Goal: Information Seeking & Learning: Learn about a topic

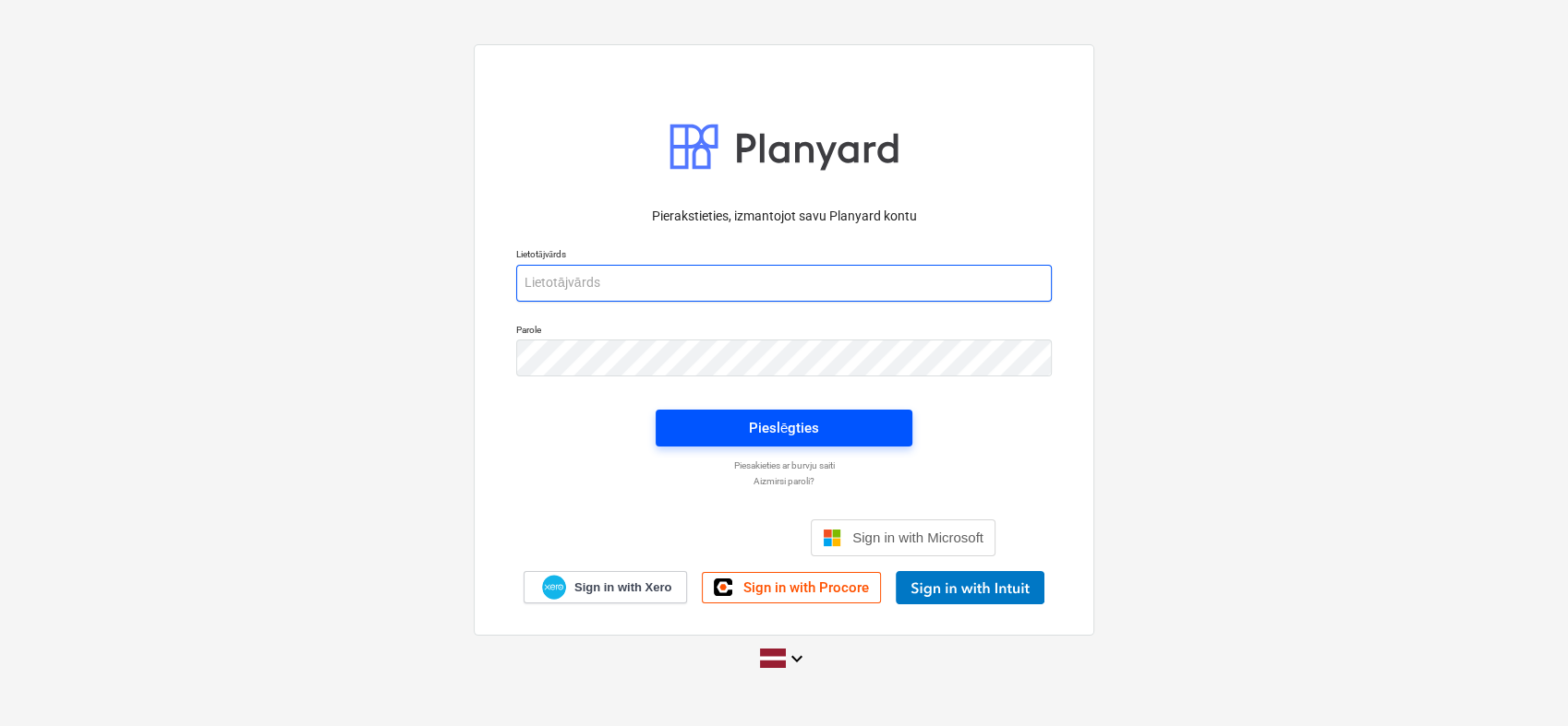
type input "[PERSON_NAME][EMAIL_ADDRESS][DOMAIN_NAME]"
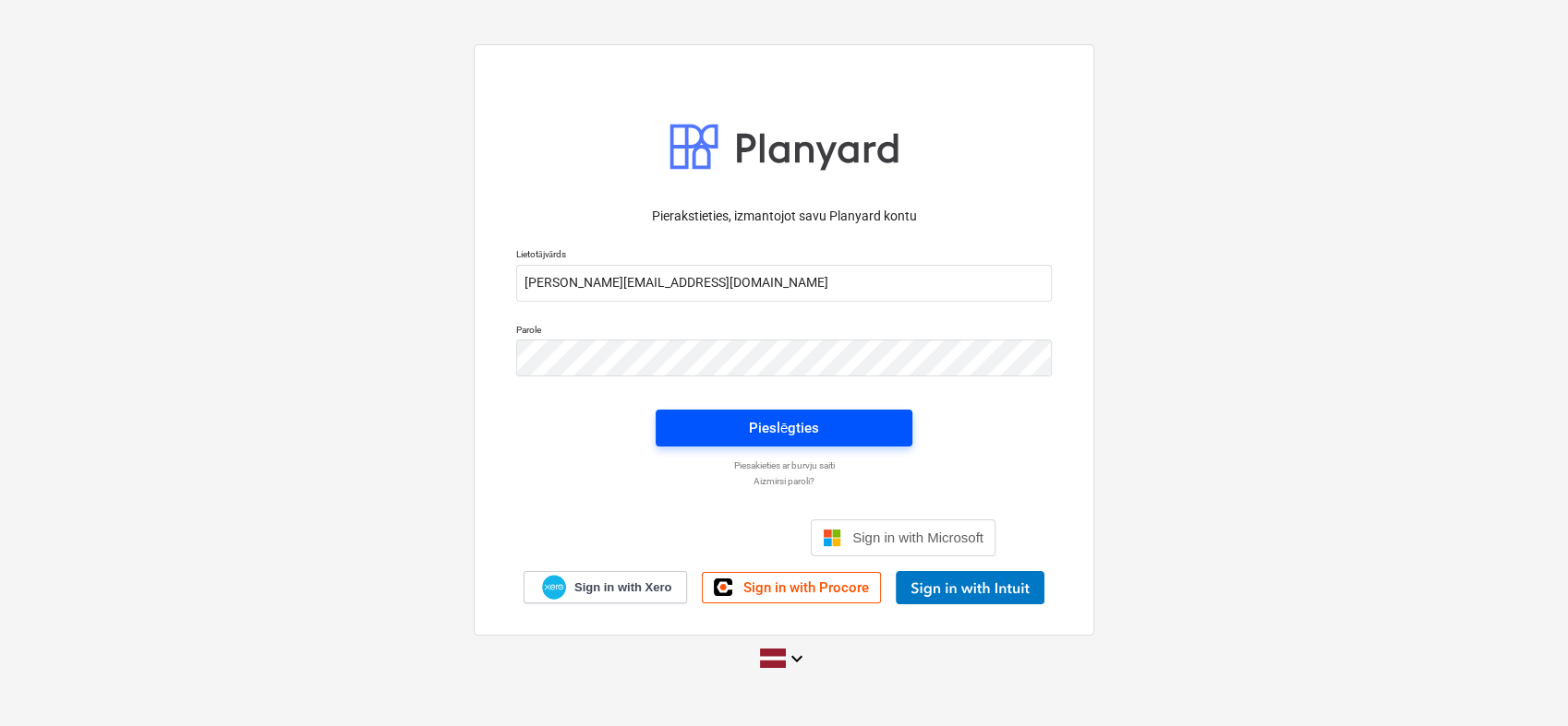
click at [846, 434] on span "Pieslēgties" at bounding box center [784, 427] width 212 height 24
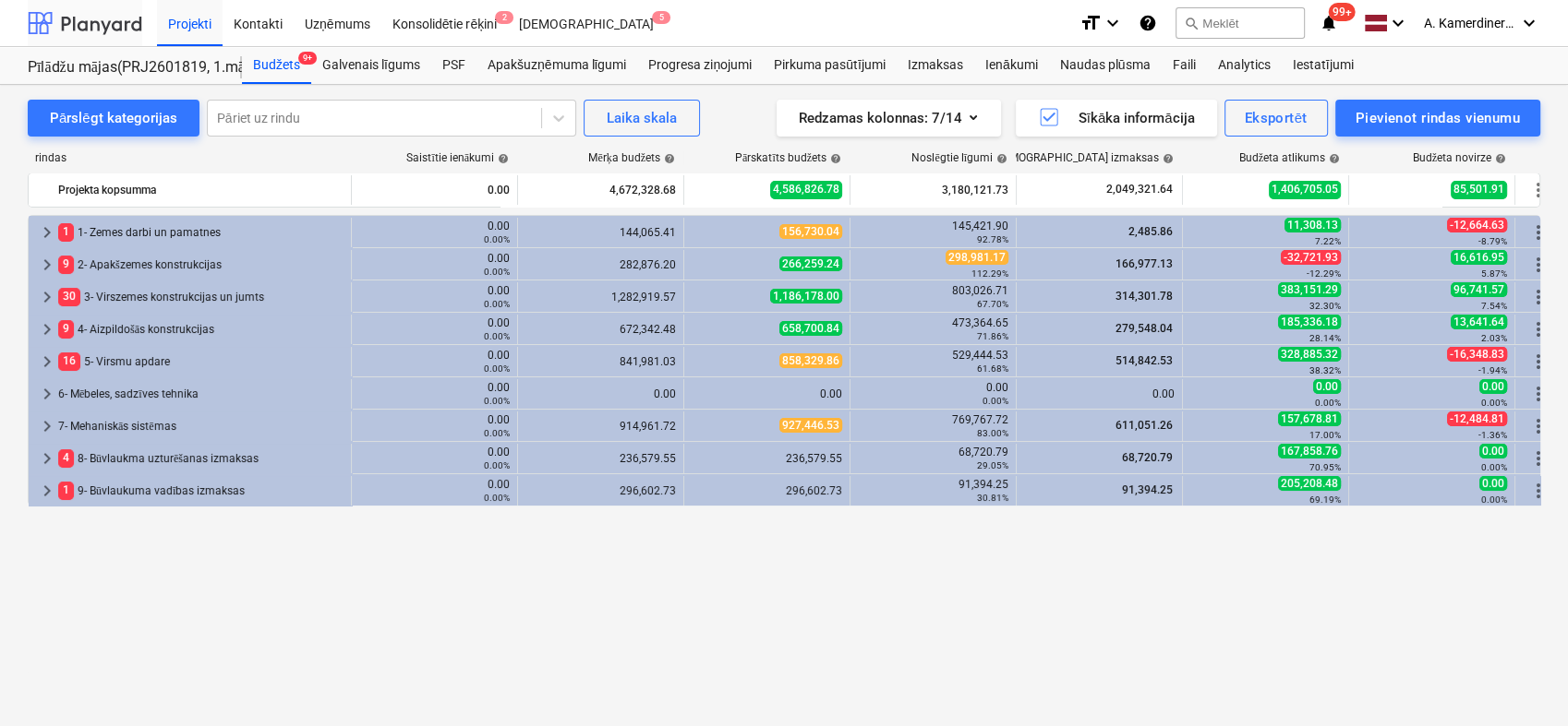
click at [81, 30] on div at bounding box center [85, 23] width 114 height 47
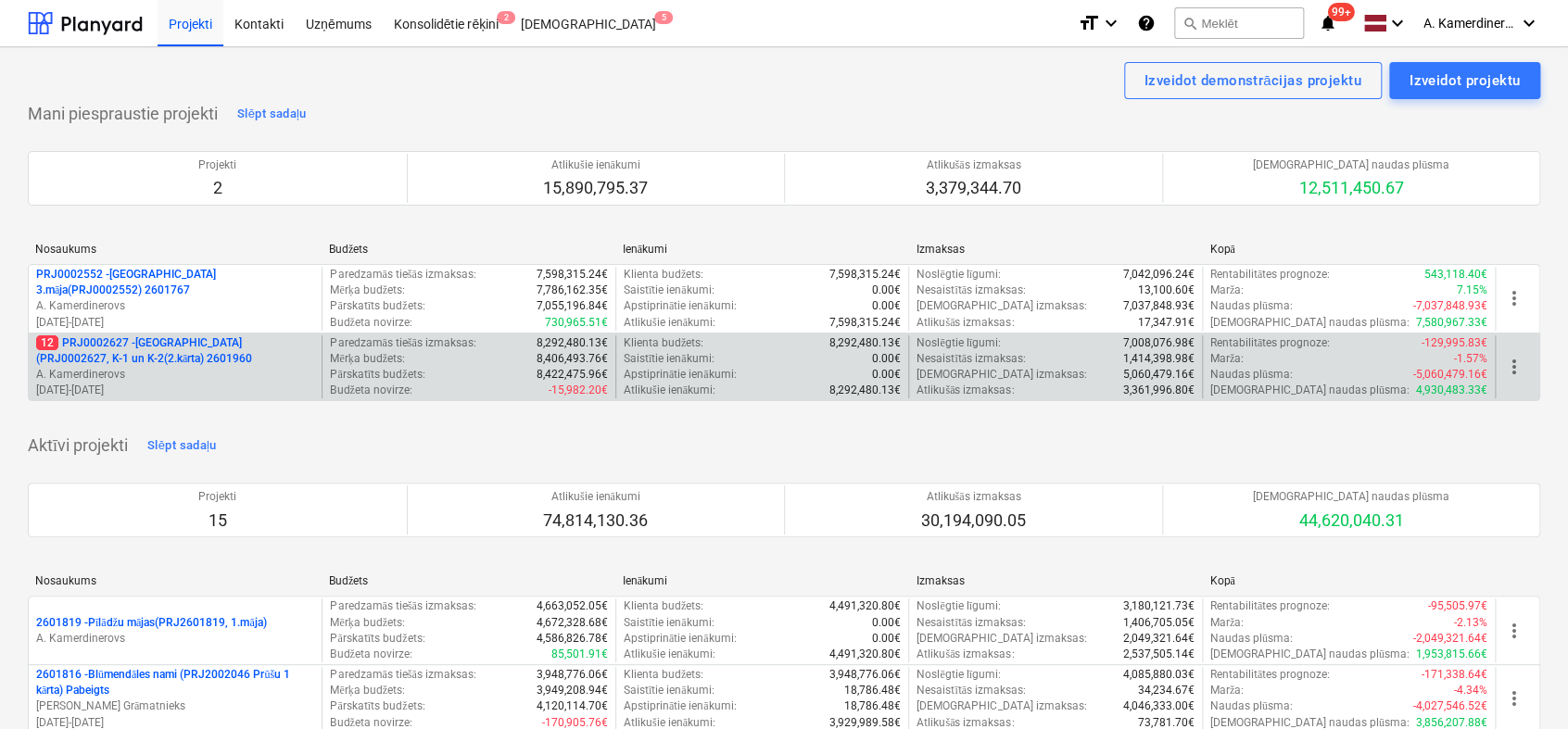
click at [117, 373] on p "A. Kamerdinerovs" at bounding box center [175, 375] width 278 height 16
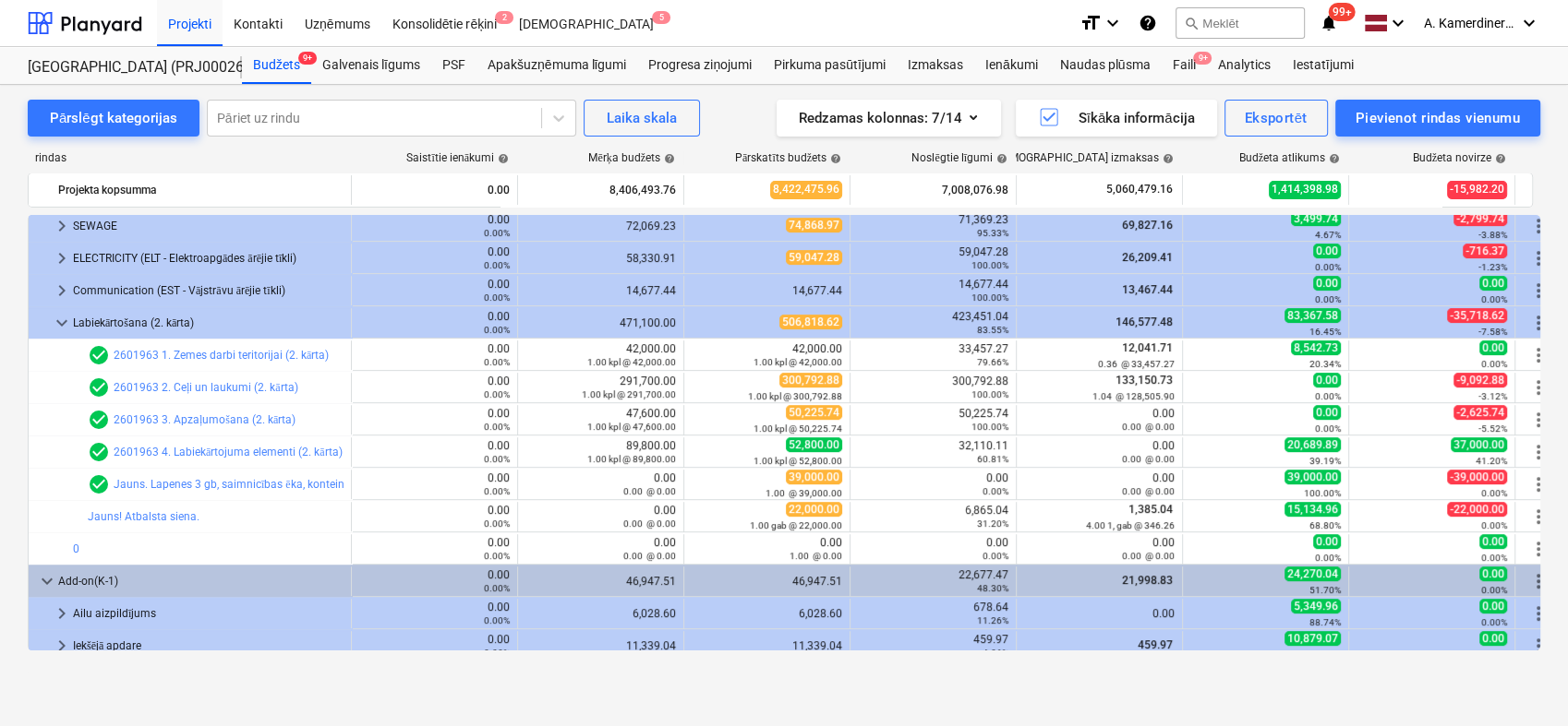
scroll to position [307, 0]
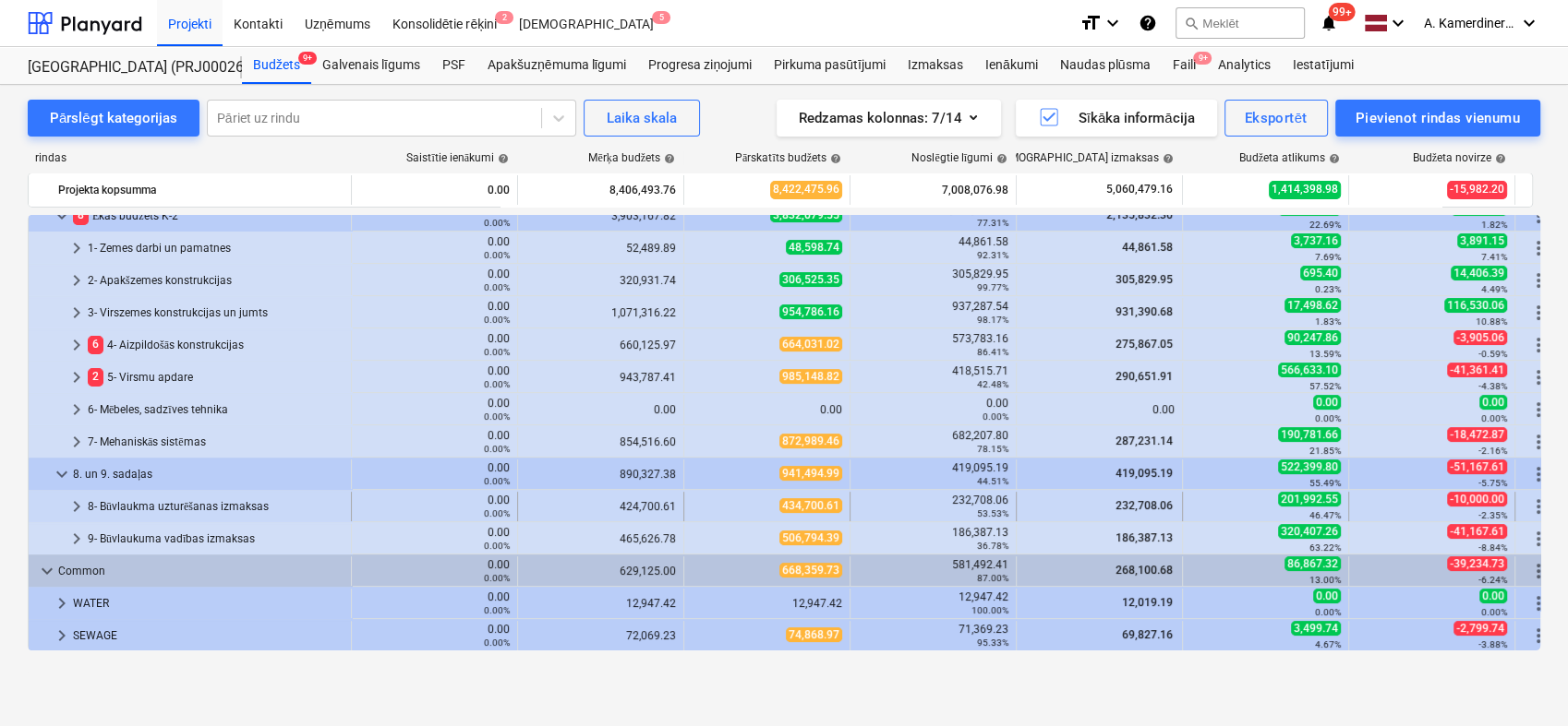
click at [104, 509] on div "8- Būvlaukma uzturēšanas izmaksas" at bounding box center [215, 507] width 256 height 29
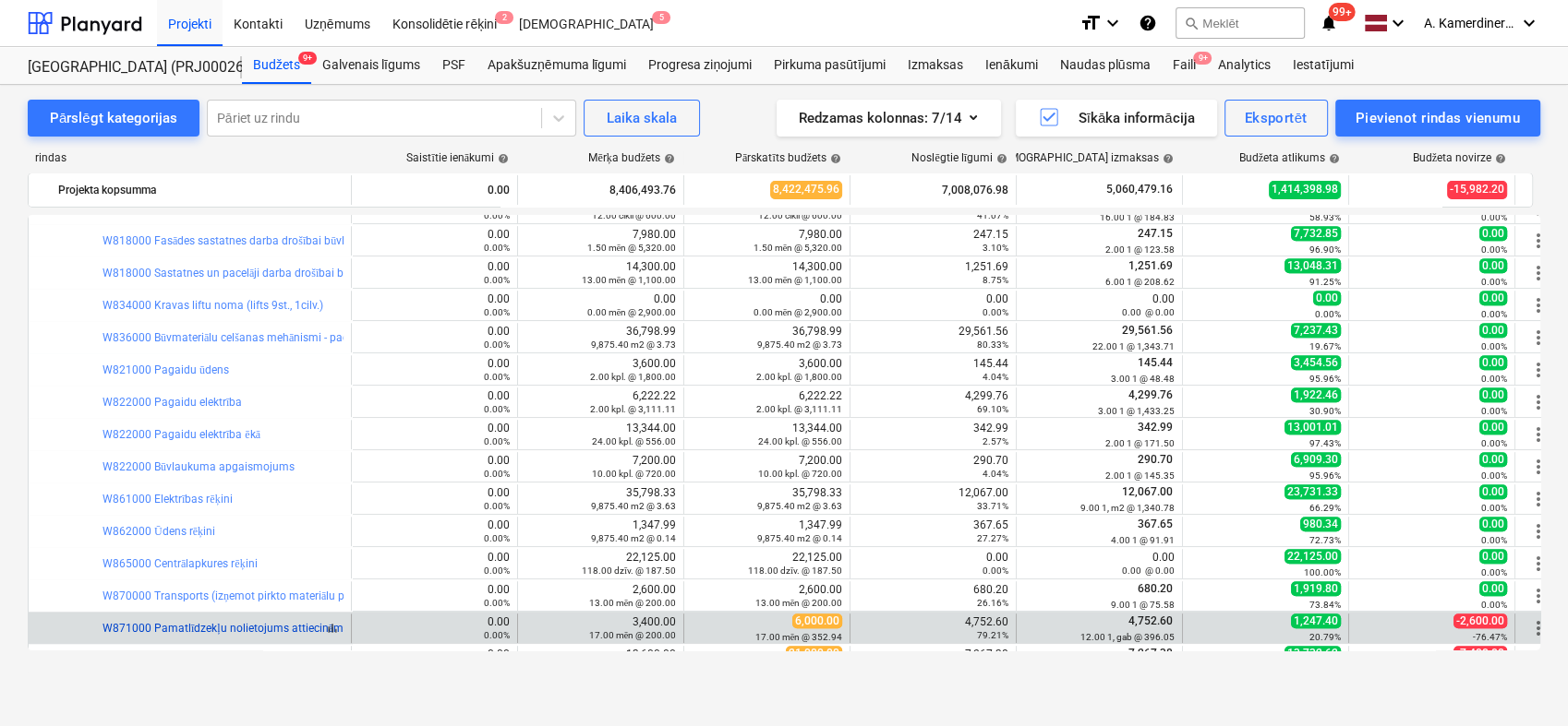
scroll to position [1128, 0]
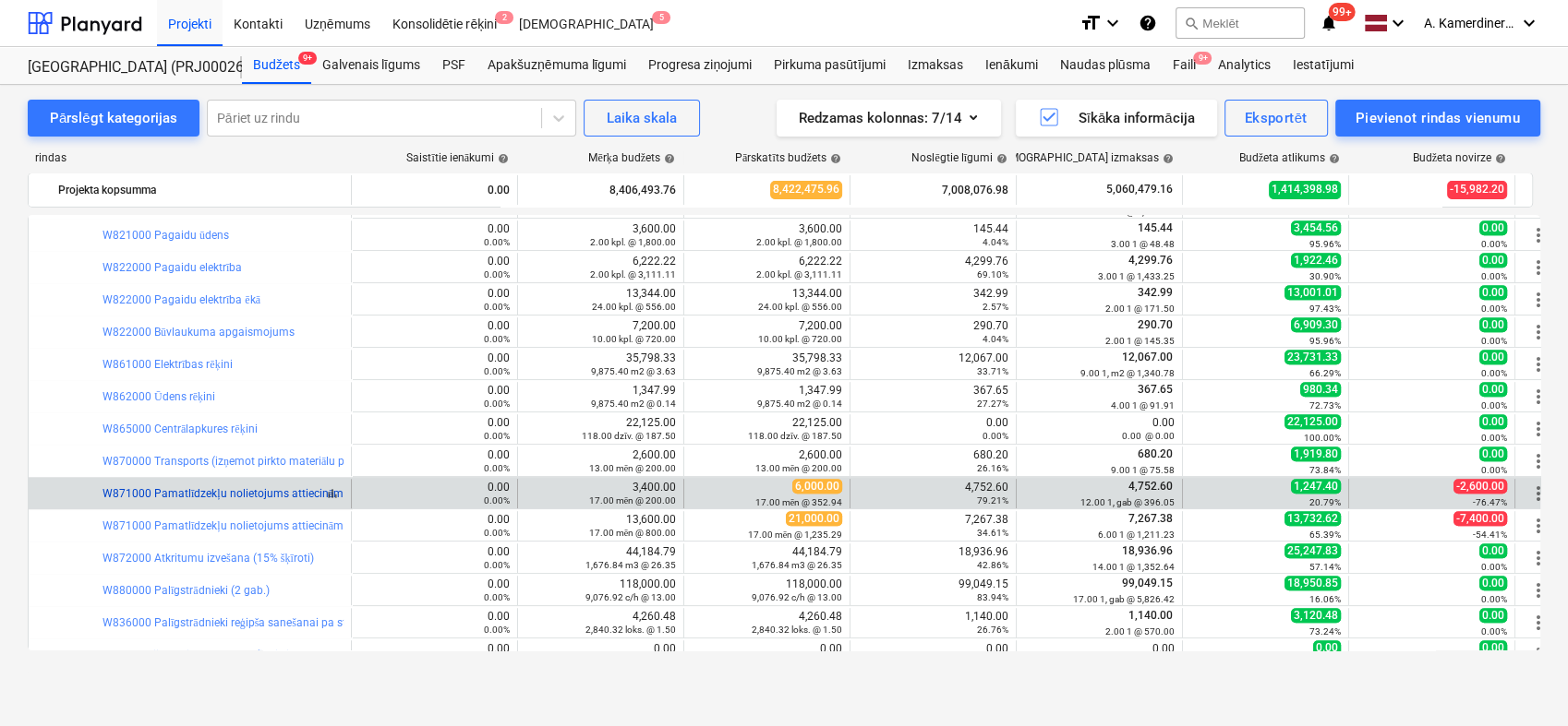
click at [210, 492] on link "W871000 Pamatlīdzekļu nolietojums attiecināms uz būvlaukumu (kodē grāmatvedība …" at bounding box center [449, 493] width 693 height 13
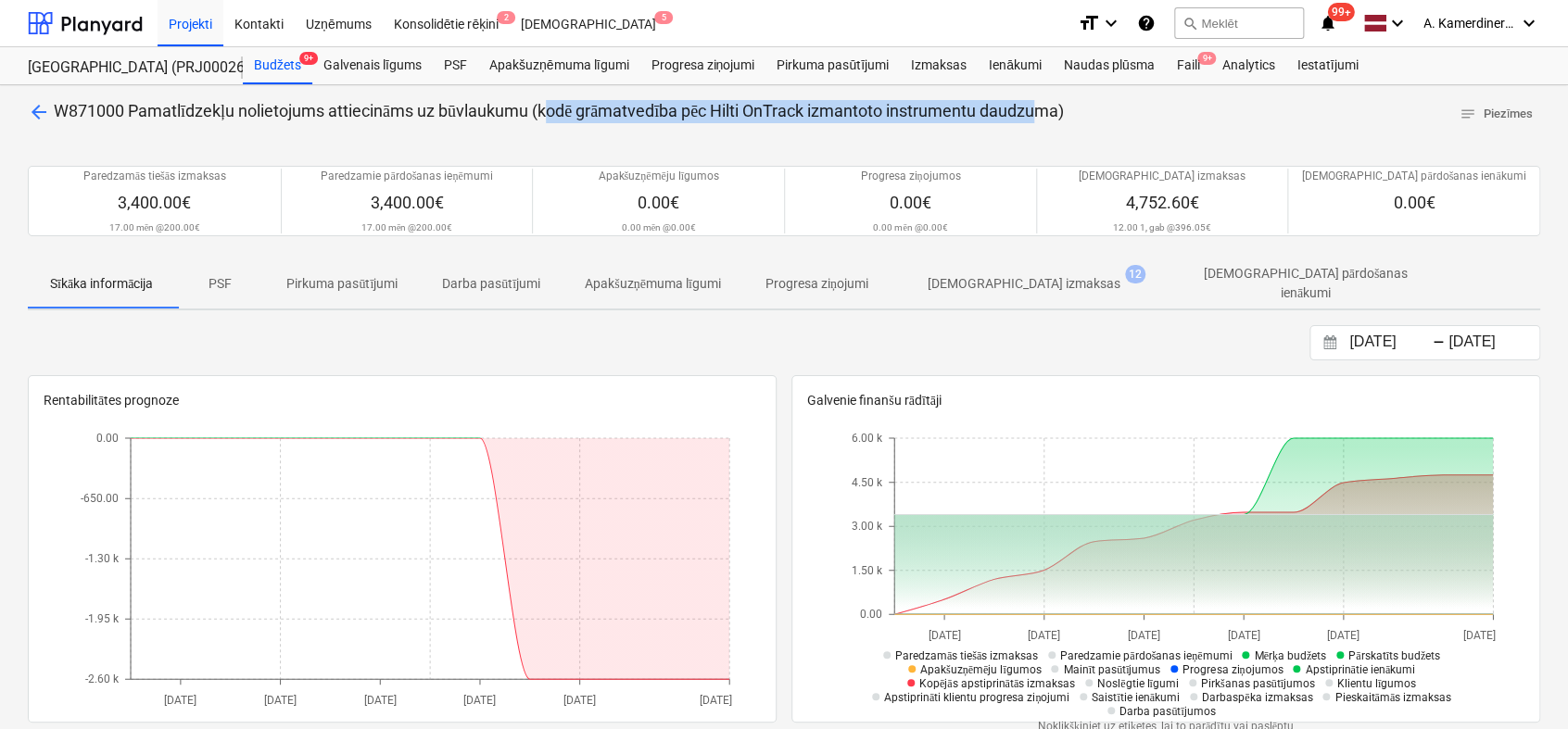
drag, startPoint x: 586, startPoint y: 111, endPoint x: 1053, endPoint y: 112, distance: 467.0
click at [1053, 112] on span "W871000 Pamatlīdzekļu nolietojums attiecināms uz būvlaukumu (kodē grāmatvedība …" at bounding box center [559, 111] width 1010 height 19
drag, startPoint x: 1053, startPoint y: 112, endPoint x: 979, endPoint y: 117, distance: 74.2
click at [984, 119] on span "W871000 Pamatlīdzekļu nolietojums attiecināms uz būvlaukumu (kodē grāmatvedība …" at bounding box center [559, 111] width 1010 height 19
click at [959, 106] on span "W871000 Pamatlīdzekļu nolietojums attiecināms uz būvlaukumu (kodē grāmatvedība …" at bounding box center [559, 111] width 1010 height 19
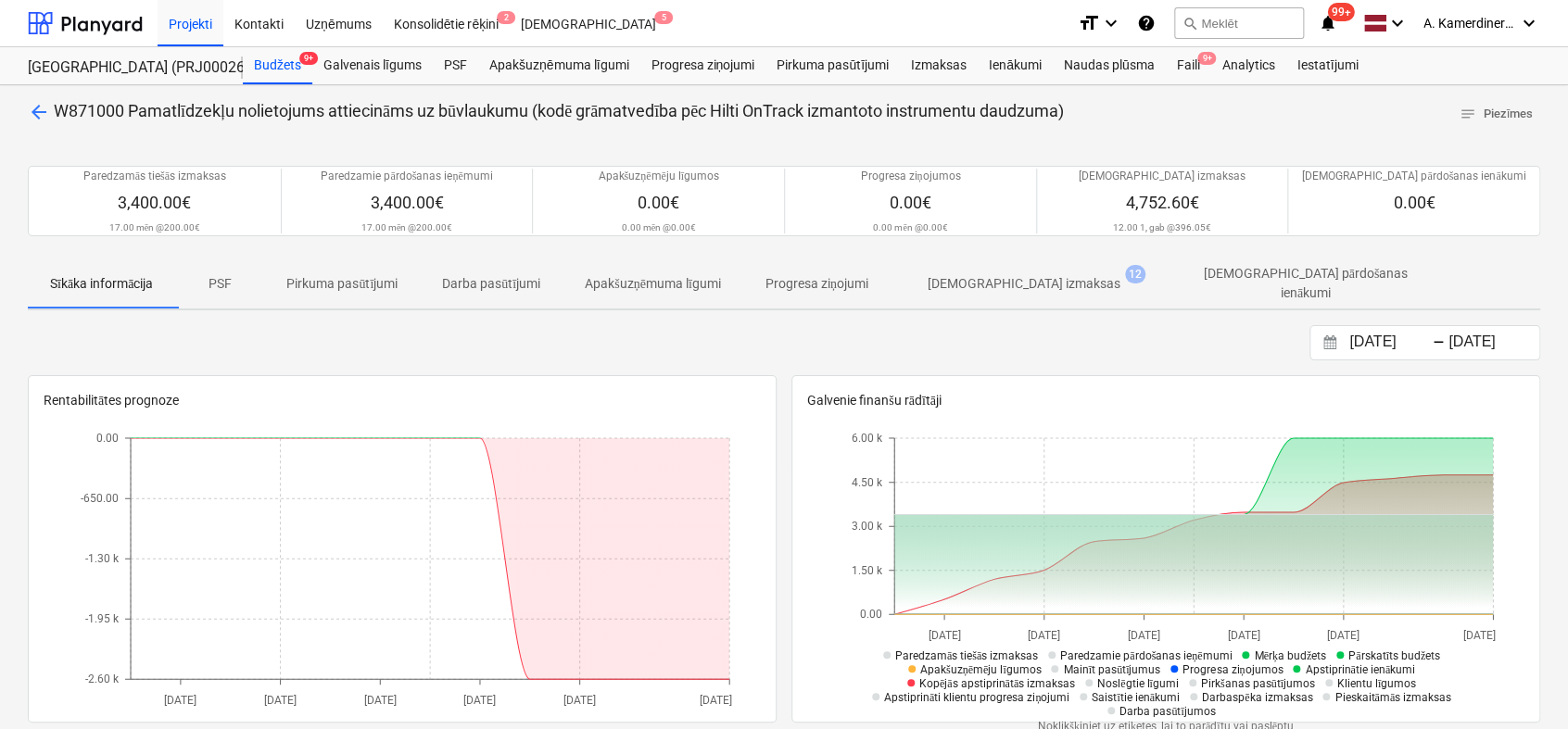
click at [45, 113] on span "arrow_back" at bounding box center [39, 112] width 22 height 22
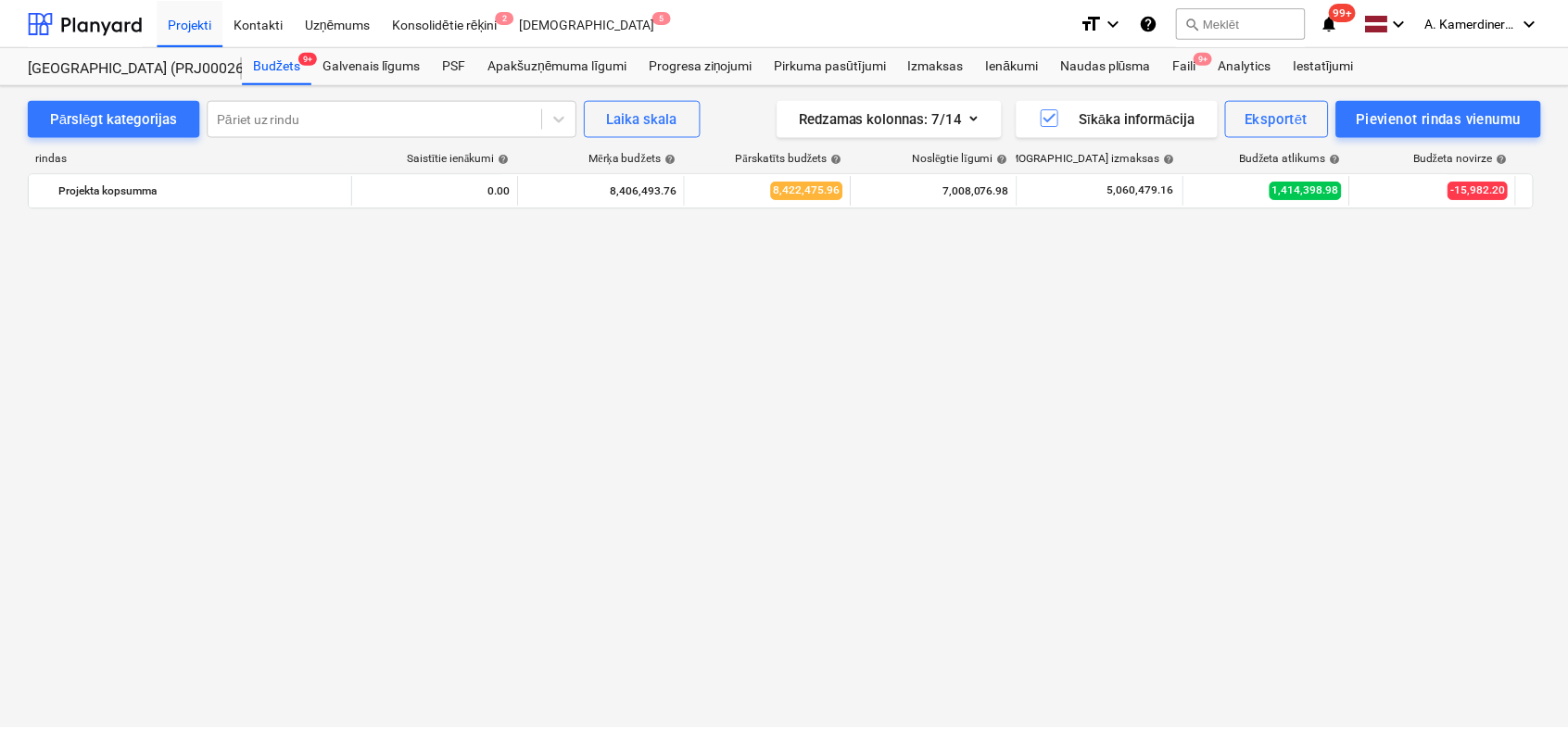
scroll to position [1133, 0]
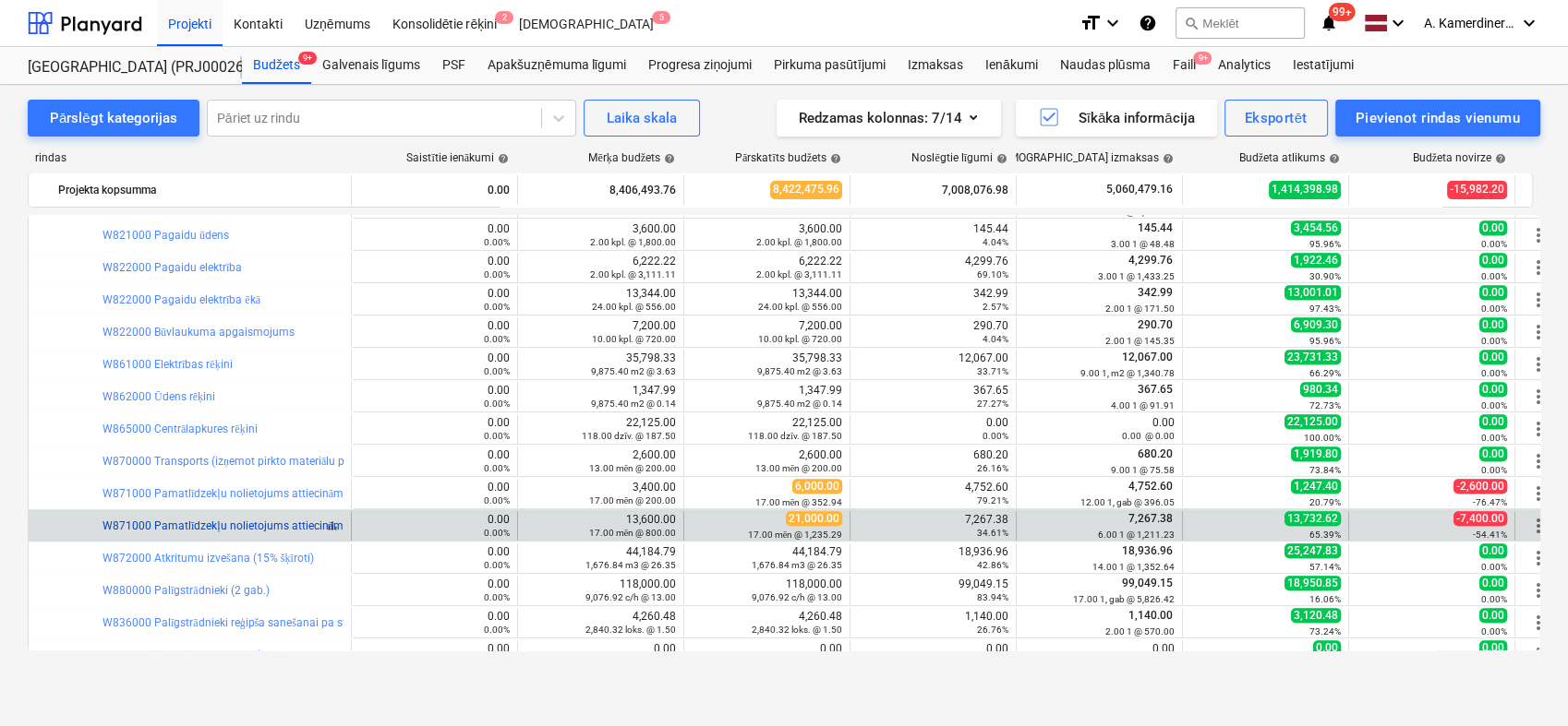
click at [189, 521] on link "W871000 Pamatlīdzekļu nolietojums attiecināms uz būvlaukumu (kodē grāmatvedība …" at bounding box center [357, 525] width 509 height 13
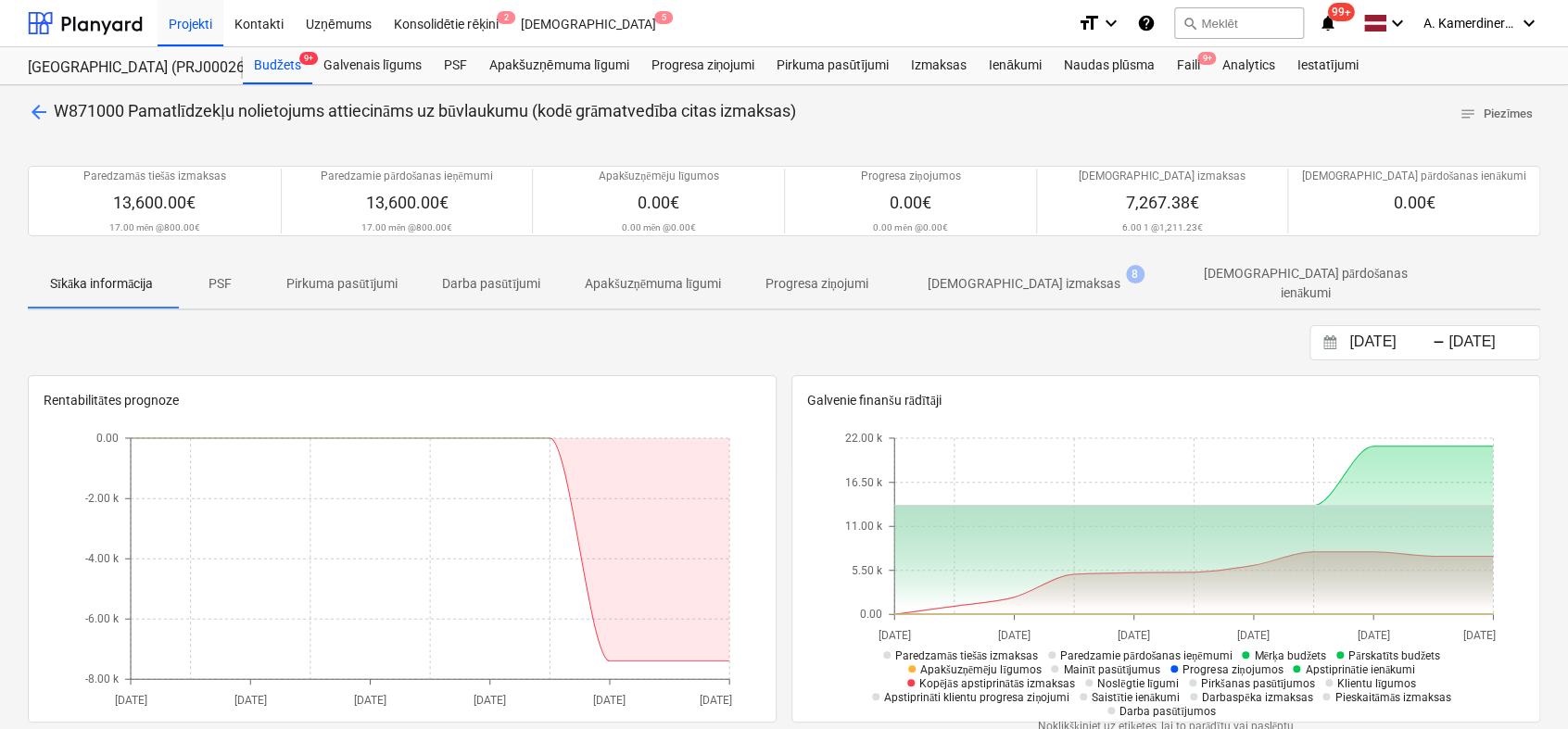
click at [991, 285] on p "[DEMOGRAPHIC_DATA] izmaksas" at bounding box center [1024, 284] width 193 height 19
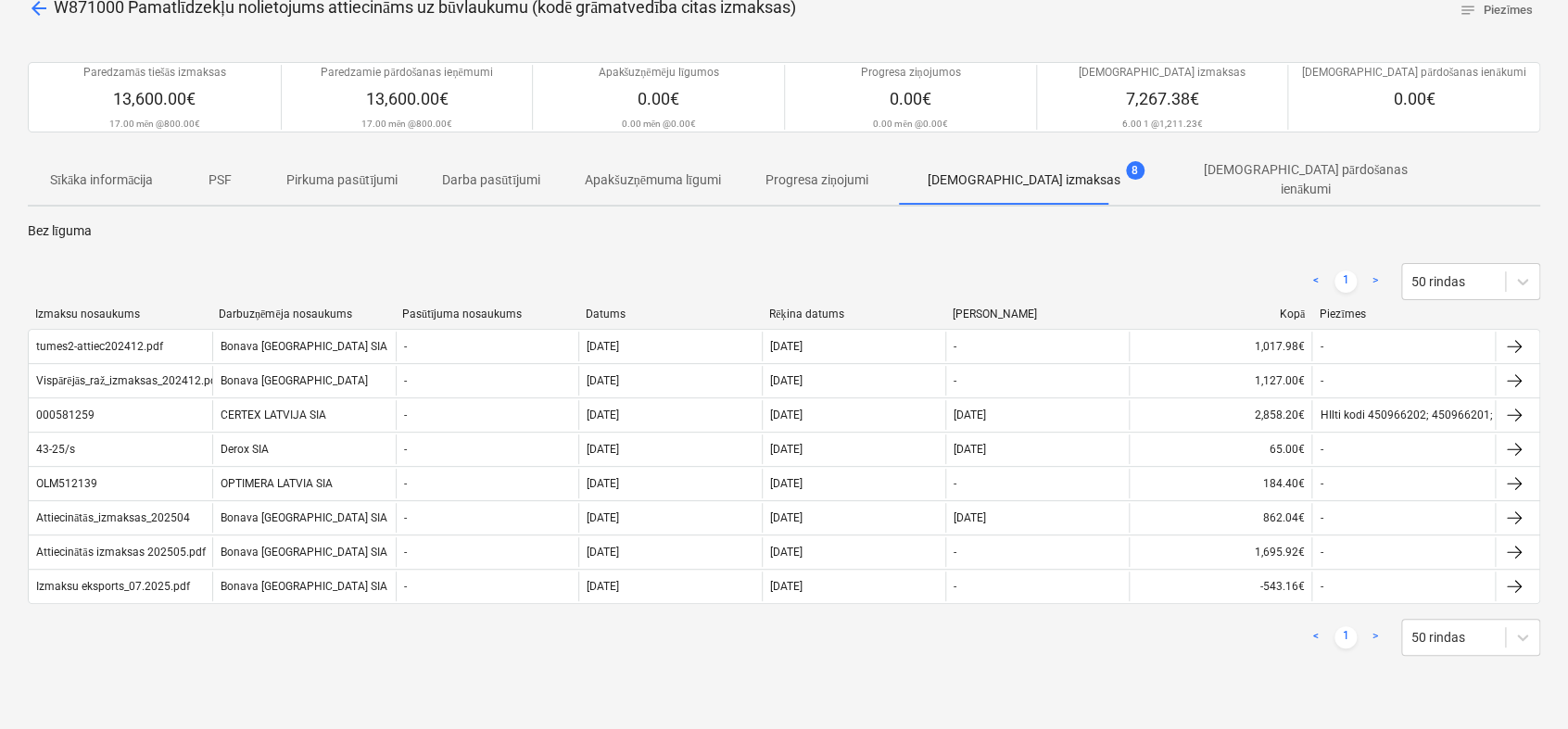
scroll to position [205, 0]
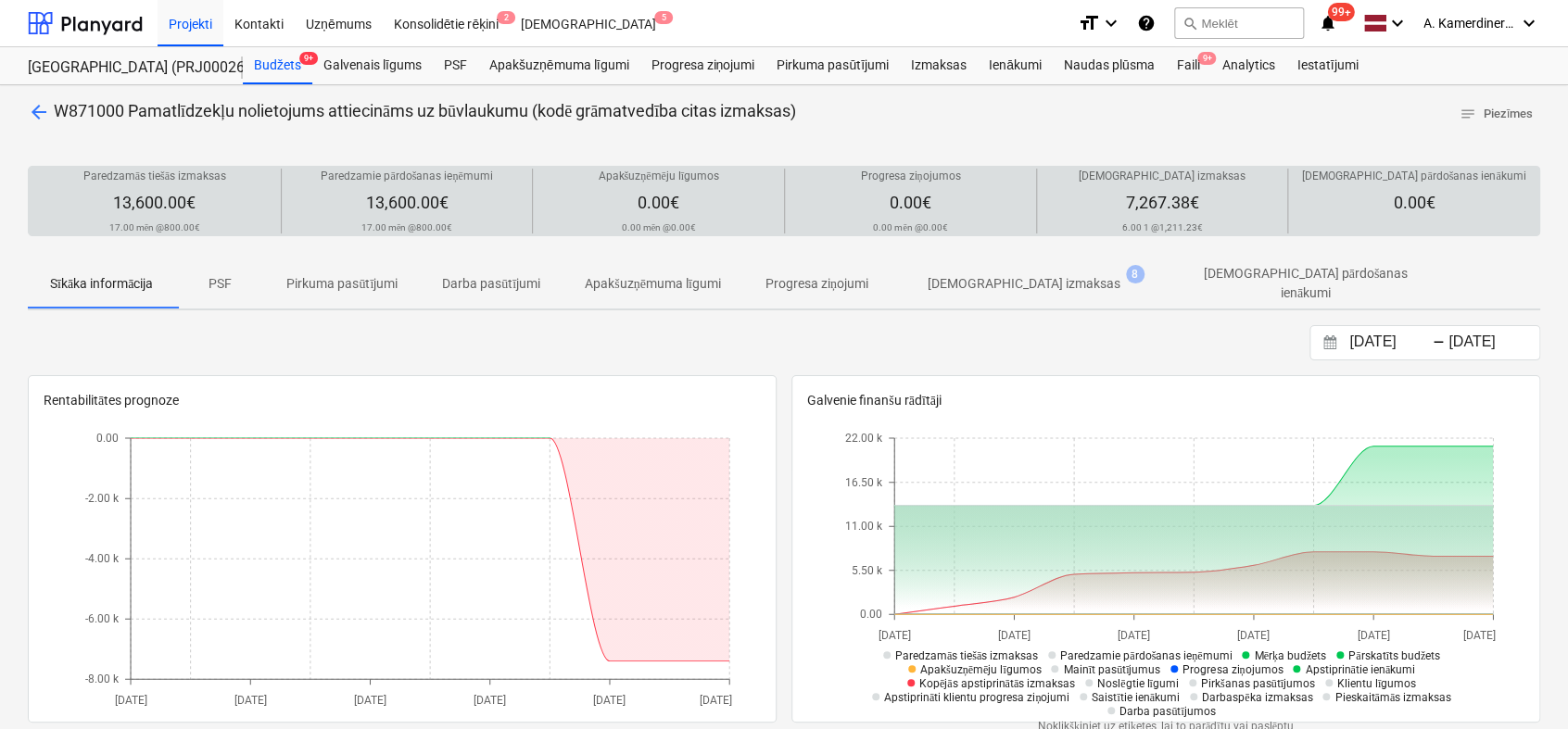
click at [33, 122] on span "arrow_back" at bounding box center [39, 112] width 22 height 22
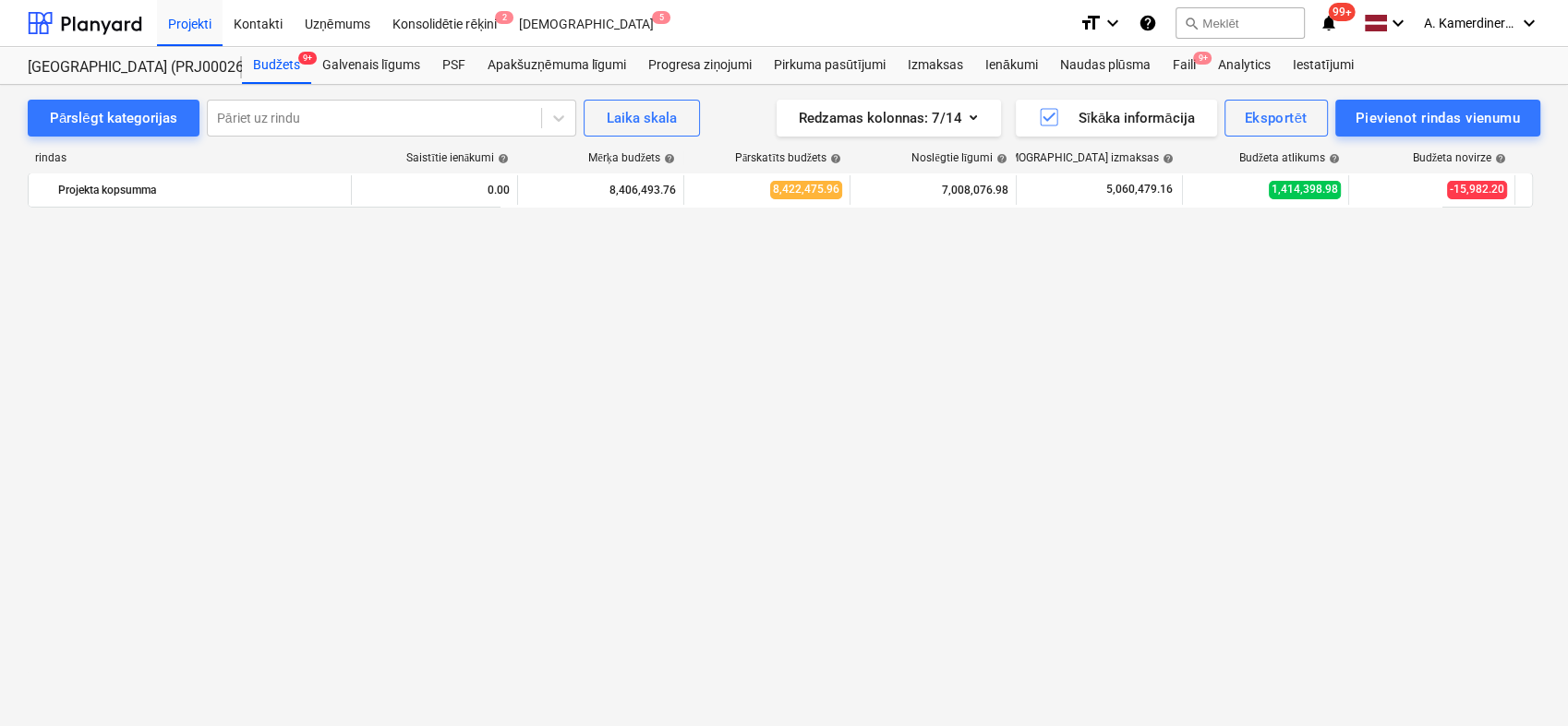
scroll to position [1128, 0]
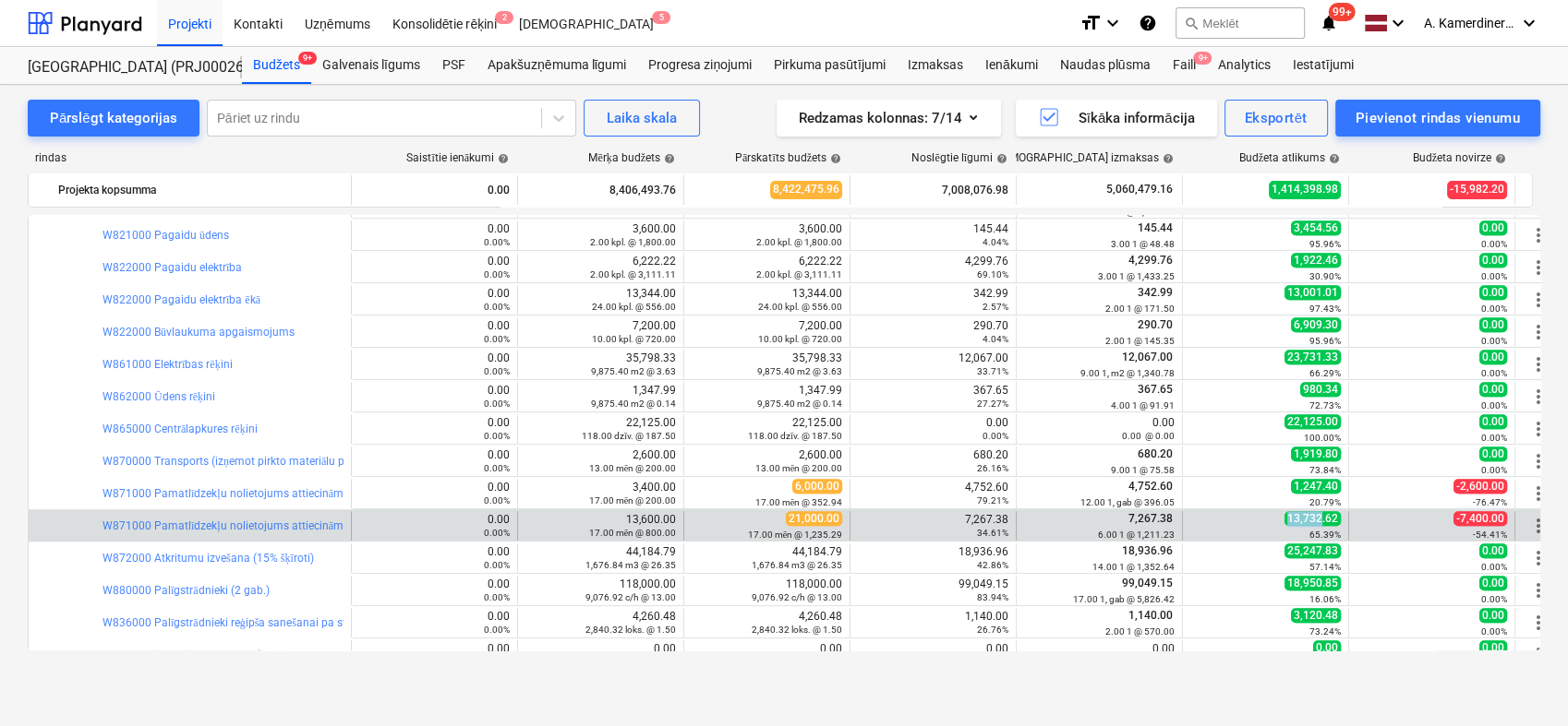
drag, startPoint x: 1299, startPoint y: 517, endPoint x: 1324, endPoint y: 512, distance: 25.5
click at [1324, 512] on span "13,732.62" at bounding box center [1313, 519] width 56 height 15
click at [1145, 516] on span "7,267.38" at bounding box center [1151, 518] width 48 height 13
click at [1295, 528] on div "65.39%" at bounding box center [1264, 534] width 150 height 13
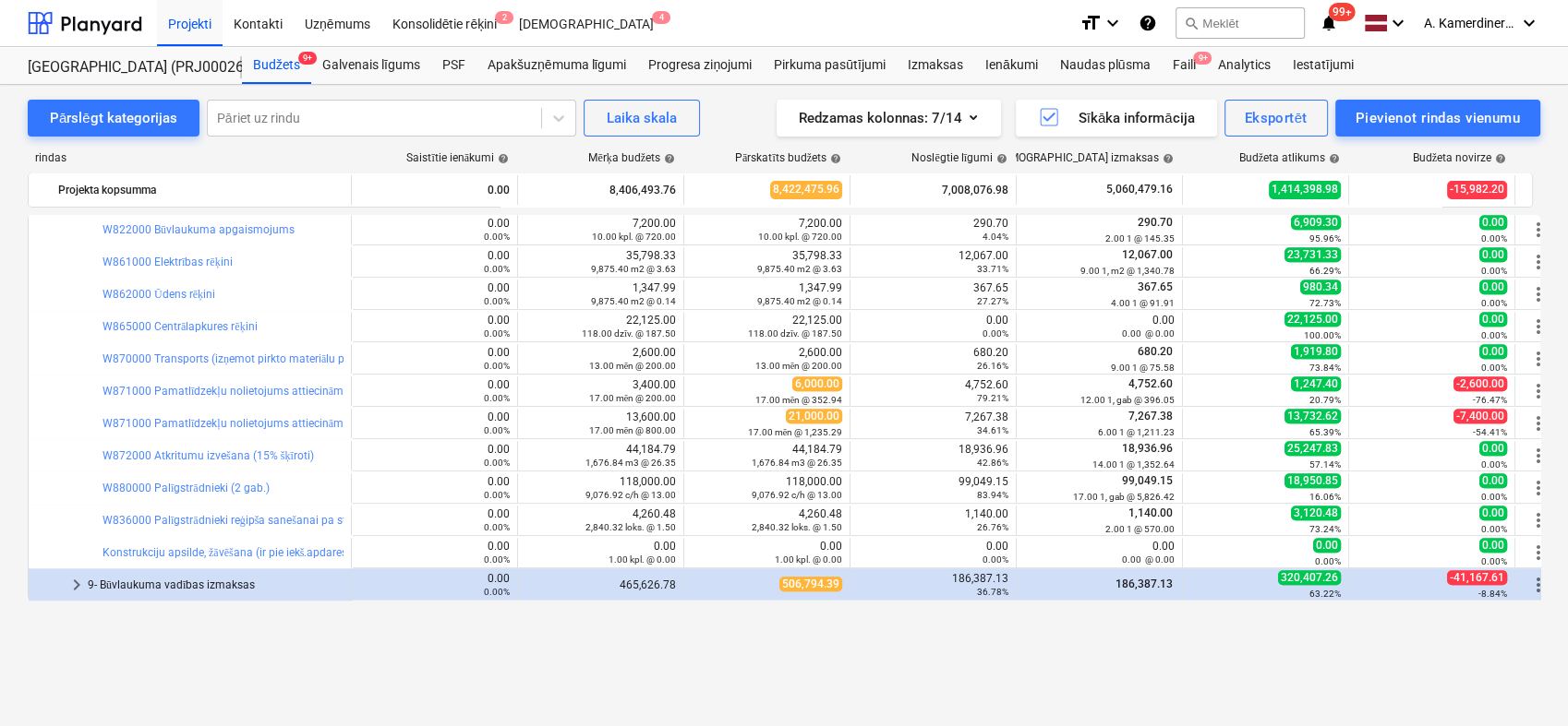
scroll to position [512, 0]
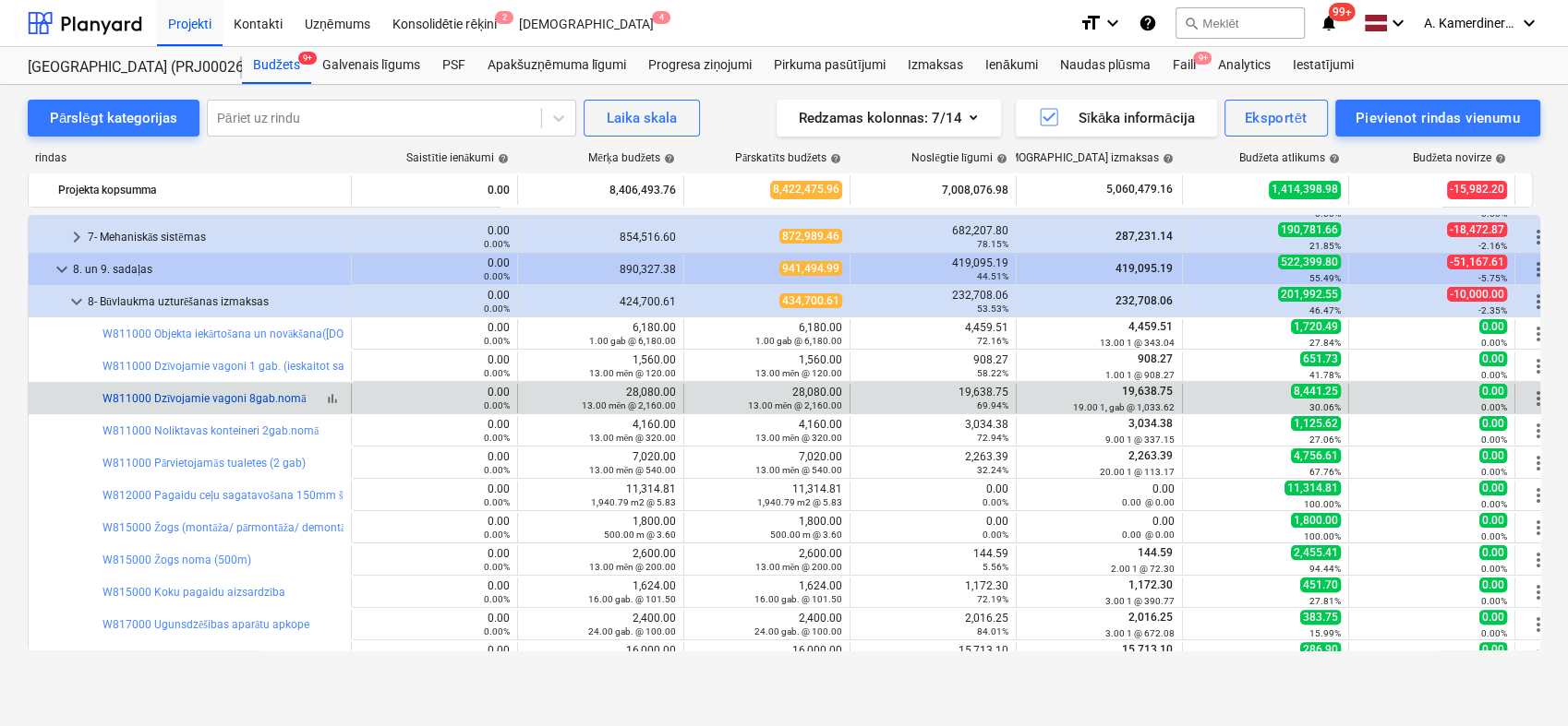
click at [186, 393] on link "W811000 Dzīvojamie vagoni 8gab.nomā" at bounding box center [205, 398] width 204 height 13
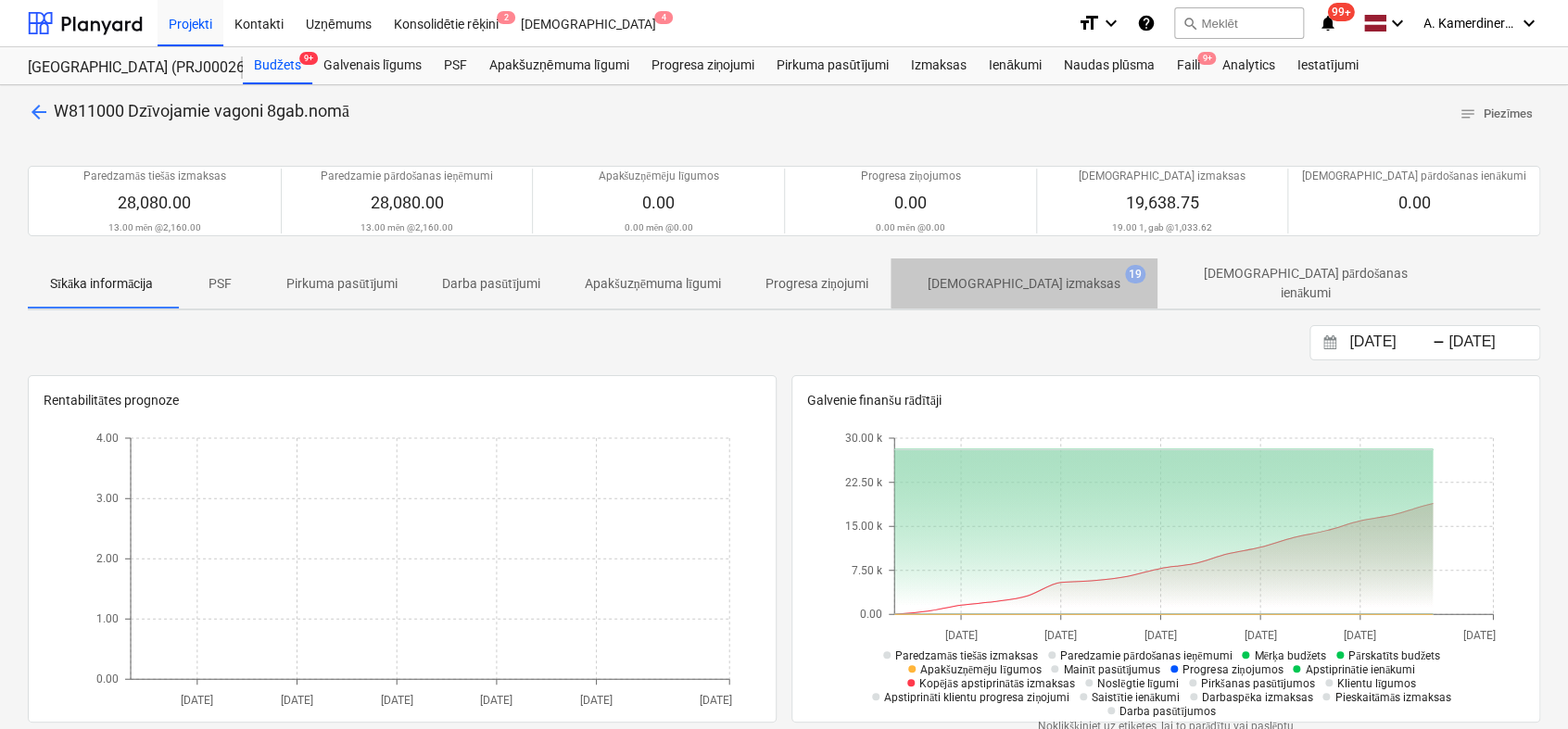
click at [1036, 276] on p "[DEMOGRAPHIC_DATA] izmaksas" at bounding box center [1024, 284] width 193 height 19
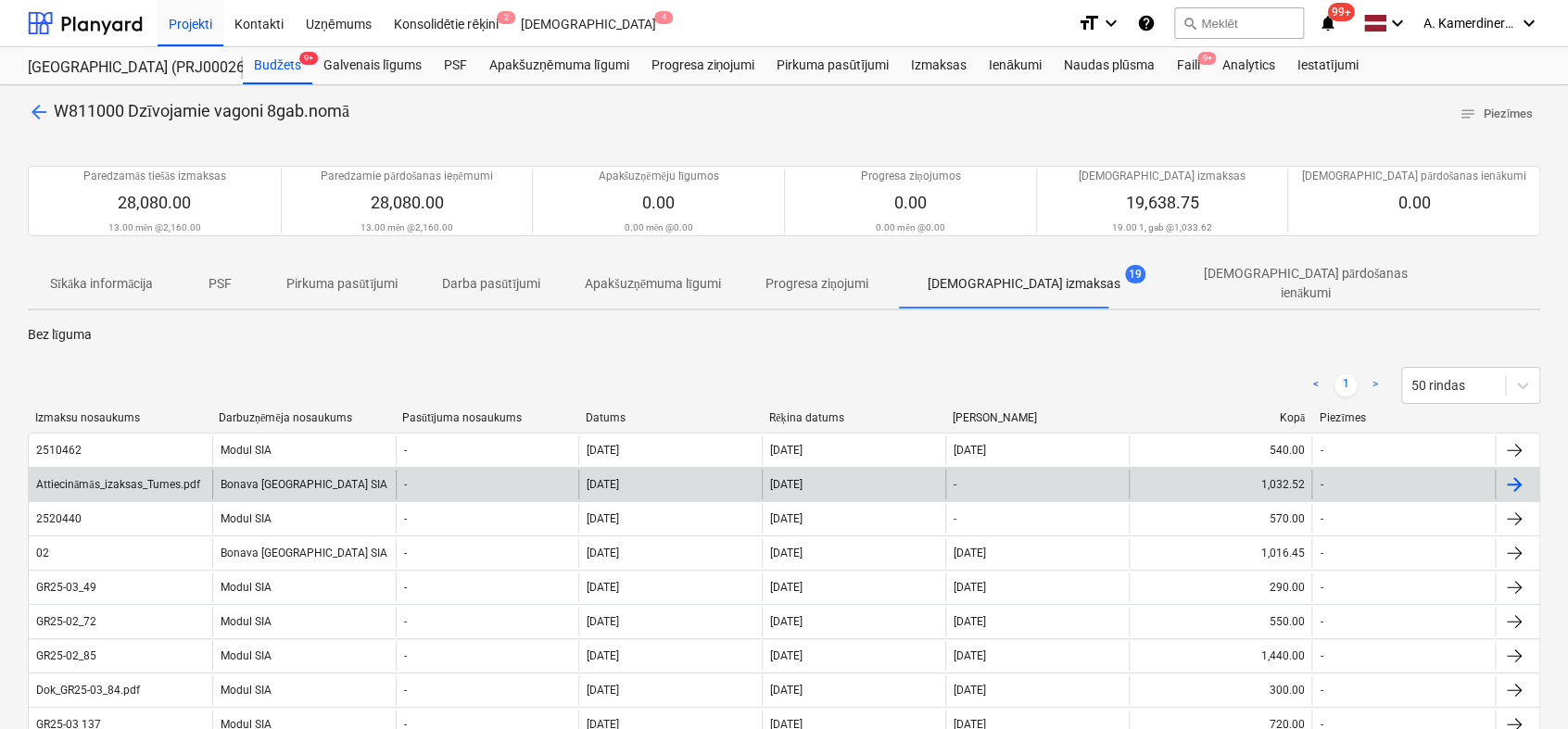
click at [176, 478] on div "Attiecināmās_izaksas_Tumes.pdf" at bounding box center [118, 485] width 164 height 14
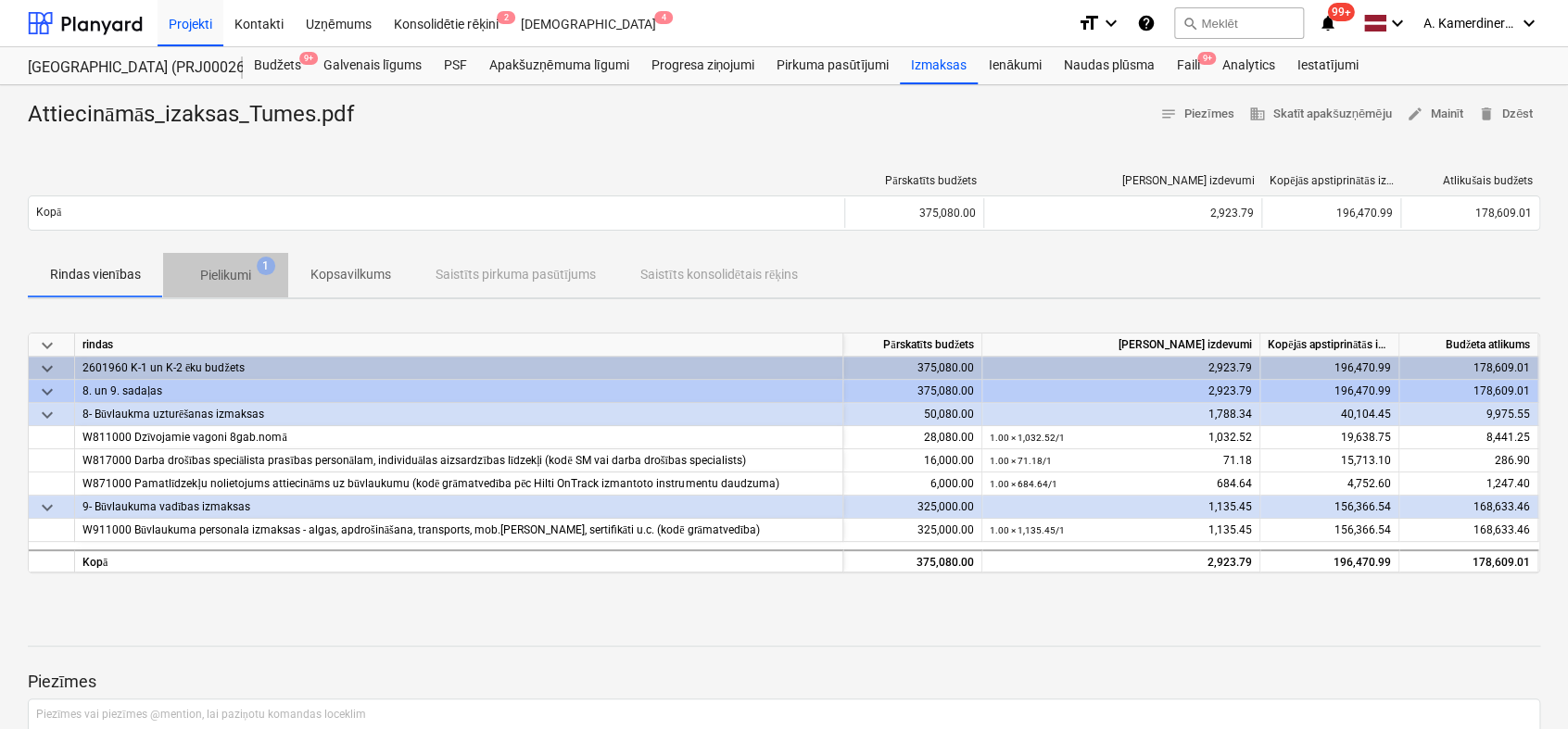
click at [240, 280] on p "Pielikumi" at bounding box center [226, 275] width 51 height 19
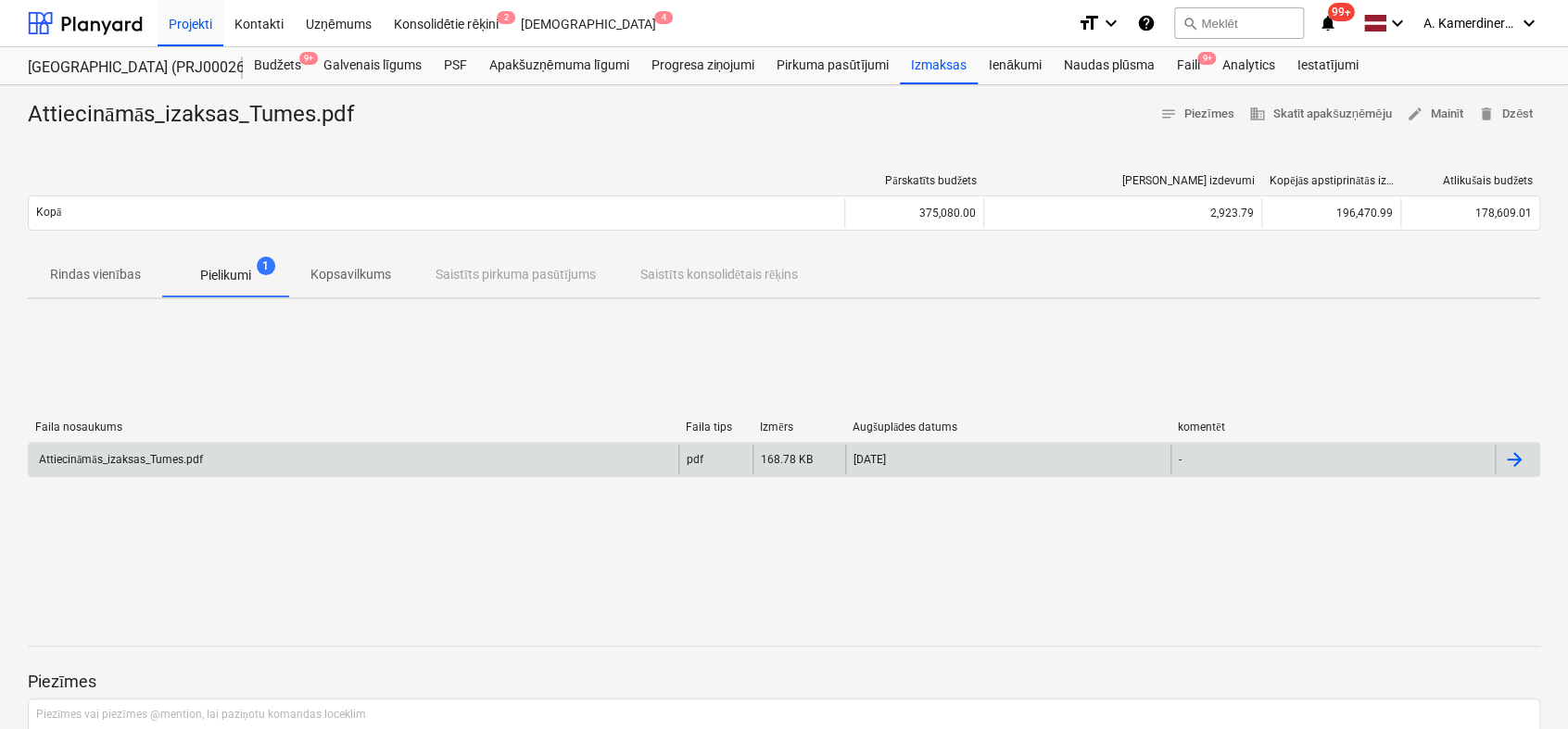
click at [203, 456] on div "Attiecināmās_izaksas_Tumes.pdf" at bounding box center [119, 460] width 166 height 14
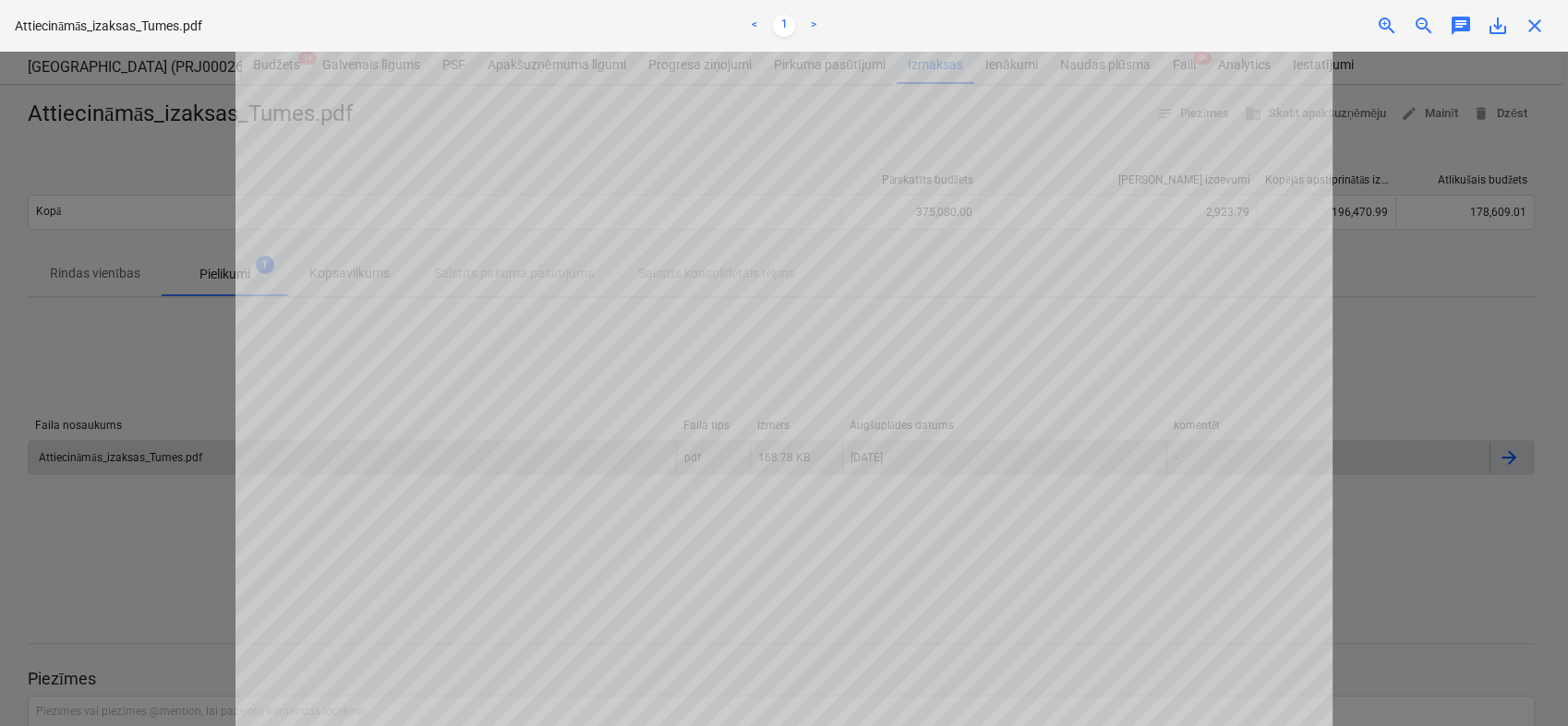
click at [1534, 27] on span "close" at bounding box center [1534, 25] width 22 height 22
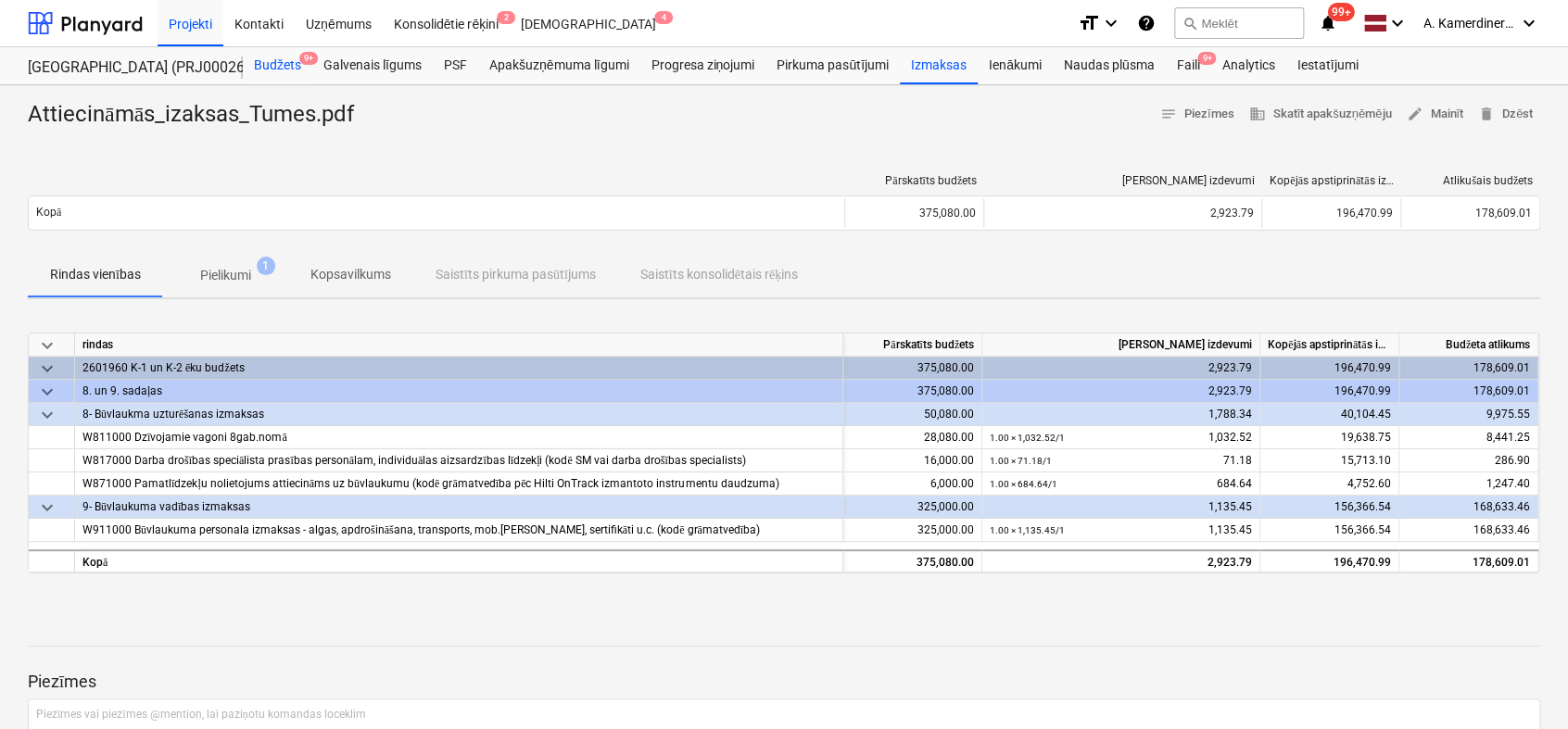
click at [255, 56] on div "Budžets 9+" at bounding box center [276, 66] width 69 height 37
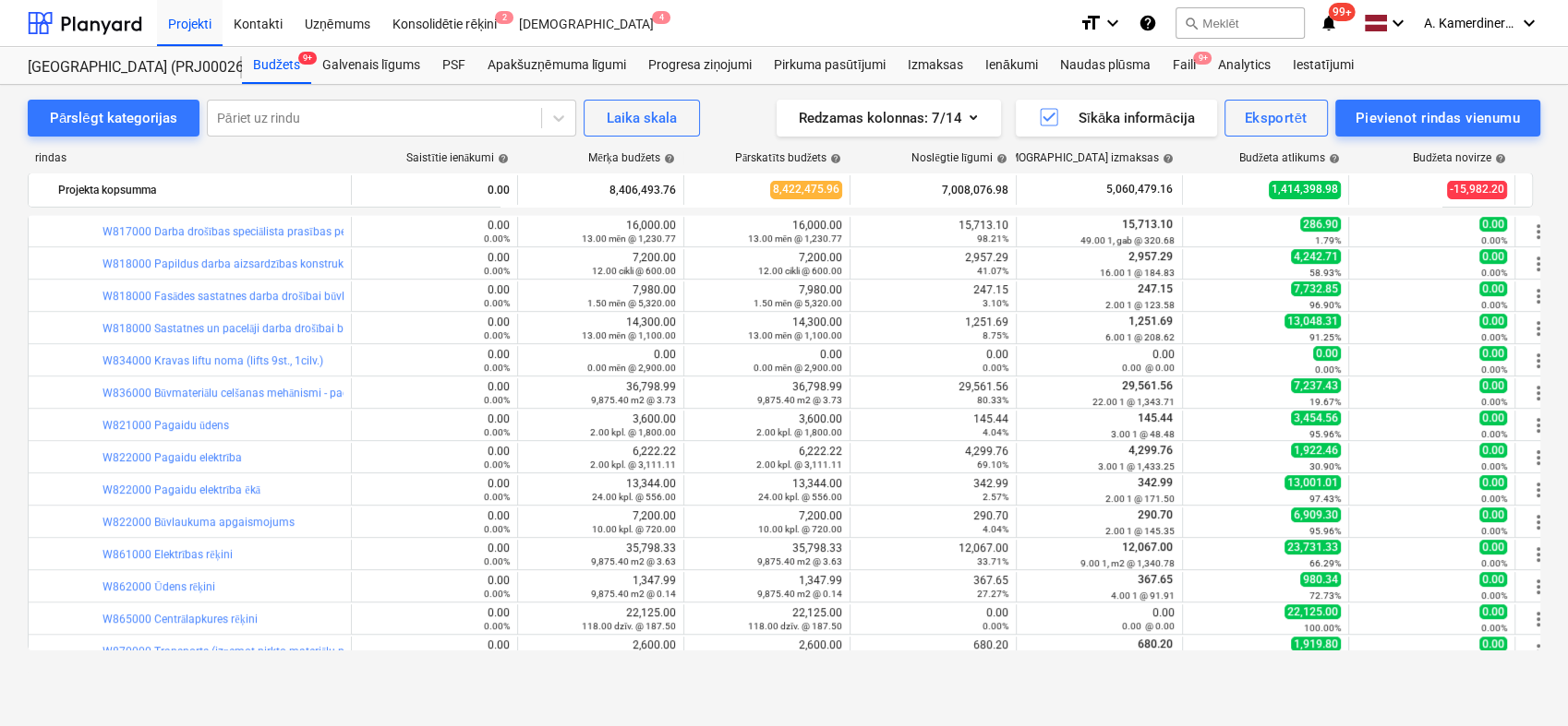
scroll to position [1128, 0]
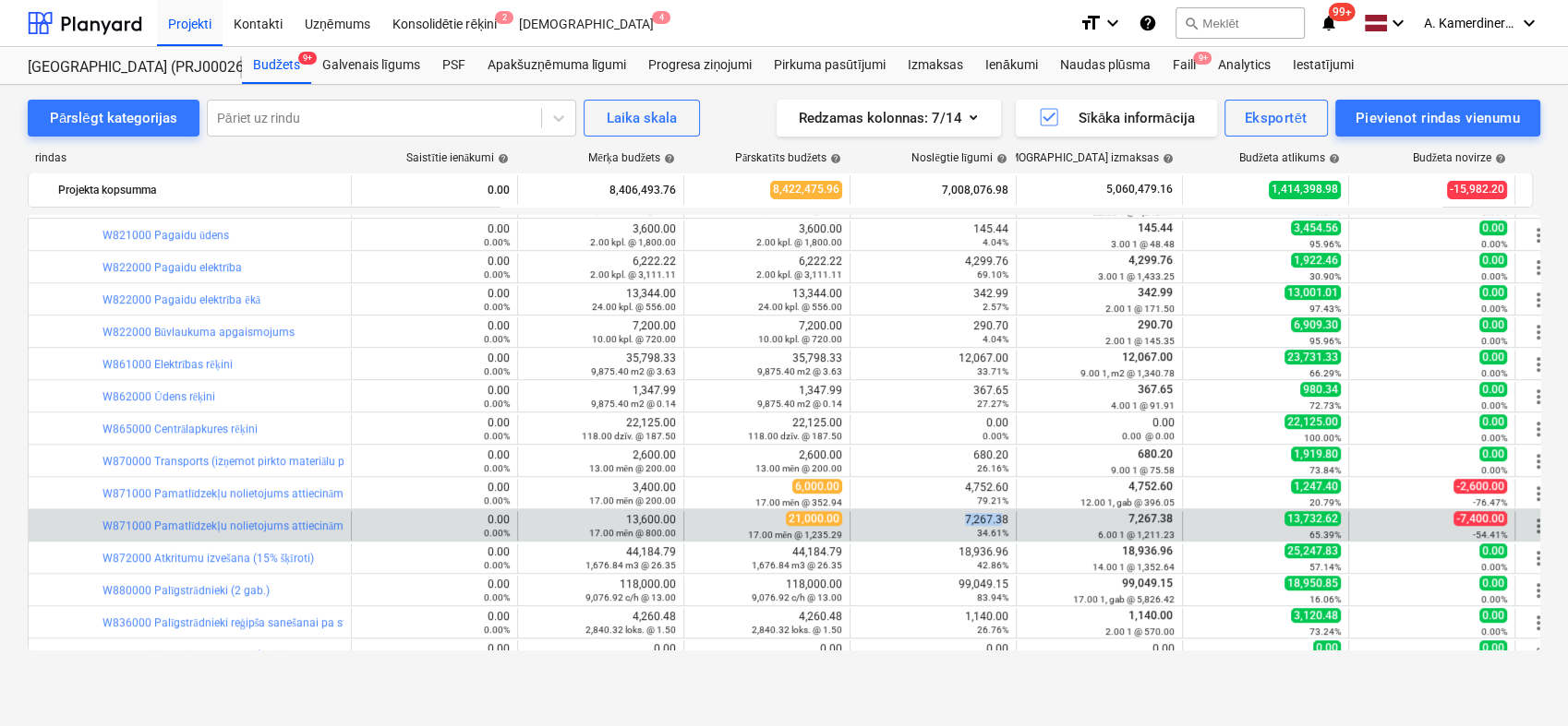
drag, startPoint x: 956, startPoint y: 518, endPoint x: 1004, endPoint y: 521, distance: 48.1
click at [1004, 521] on div "7,267.38 34.61%" at bounding box center [933, 525] width 150 height 26
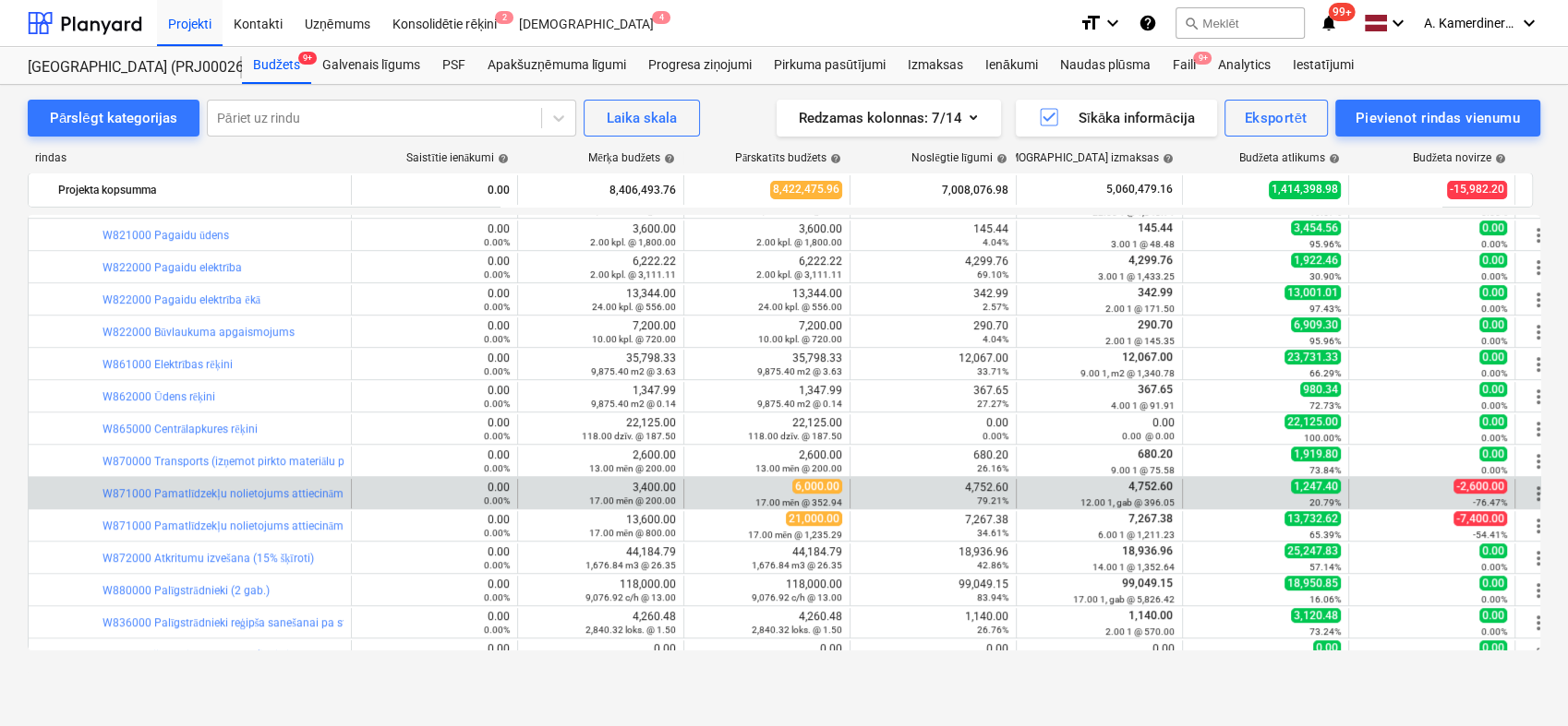
drag, startPoint x: 1004, startPoint y: 521, endPoint x: 959, endPoint y: 488, distance: 55.8
click at [959, 488] on div "4,752.60 79.21%" at bounding box center [933, 493] width 150 height 26
drag, startPoint x: 959, startPoint y: 487, endPoint x: 1009, endPoint y: 490, distance: 50.1
click at [1009, 490] on div "4,752.60 79.21%" at bounding box center [933, 493] width 166 height 29
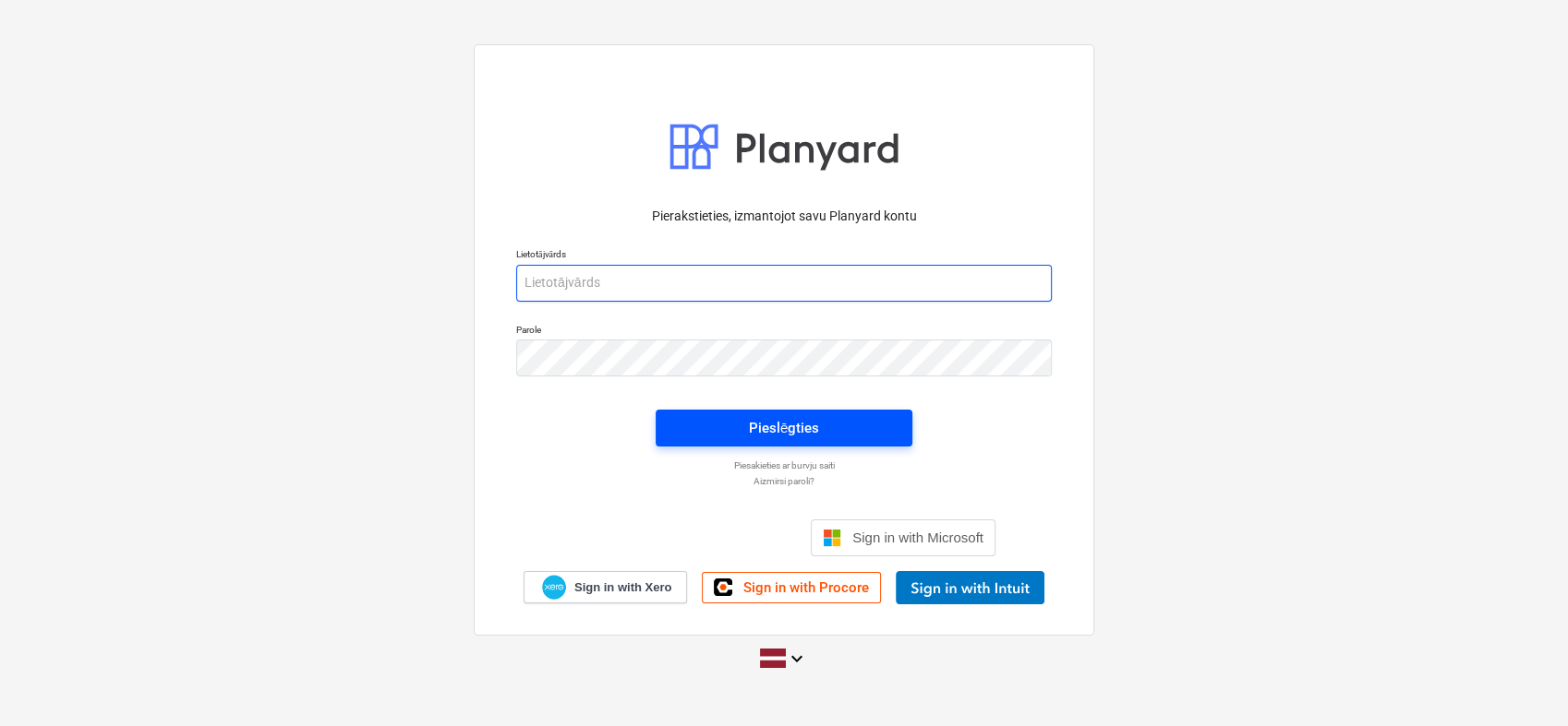
type input "[PERSON_NAME][EMAIL_ADDRESS][DOMAIN_NAME]"
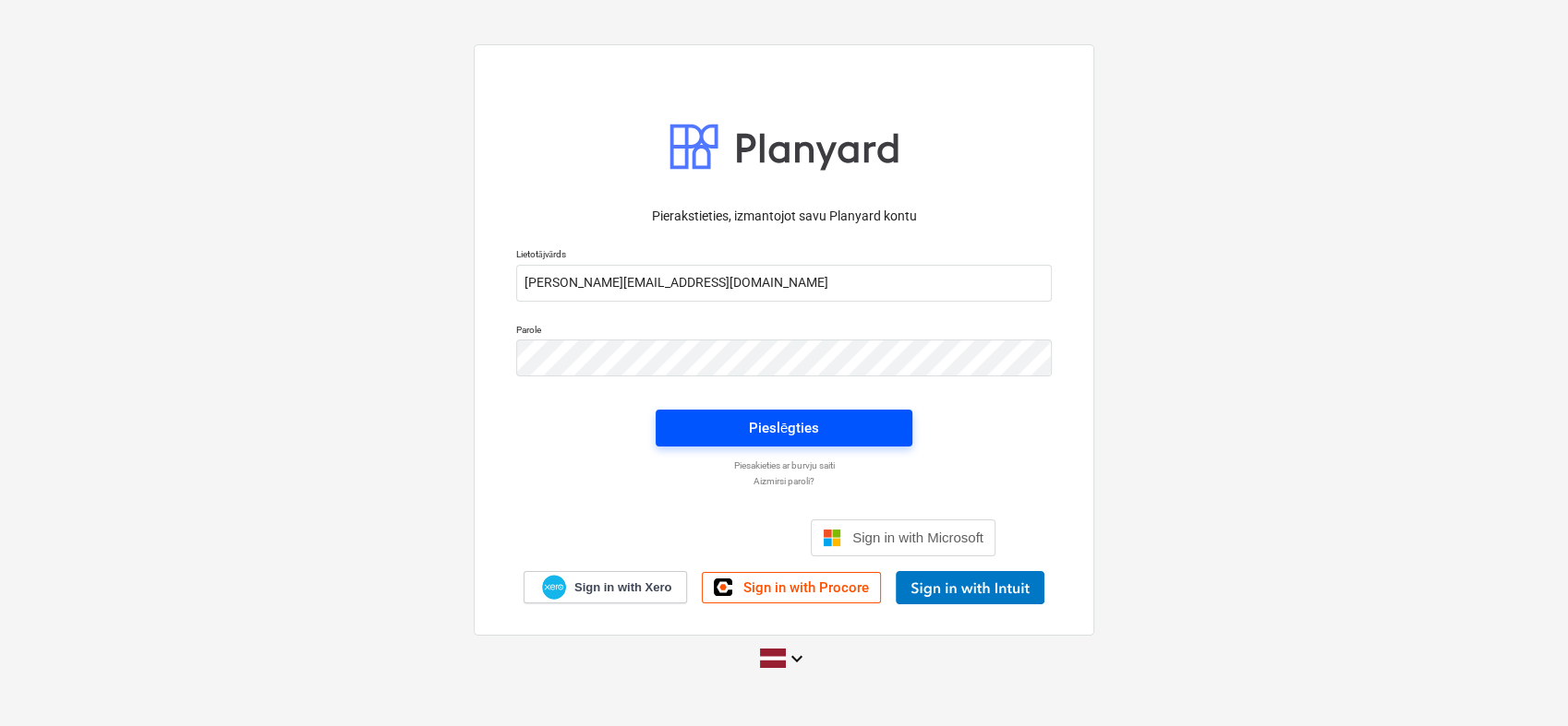
click at [878, 433] on span "Pieslēgties" at bounding box center [784, 427] width 212 height 24
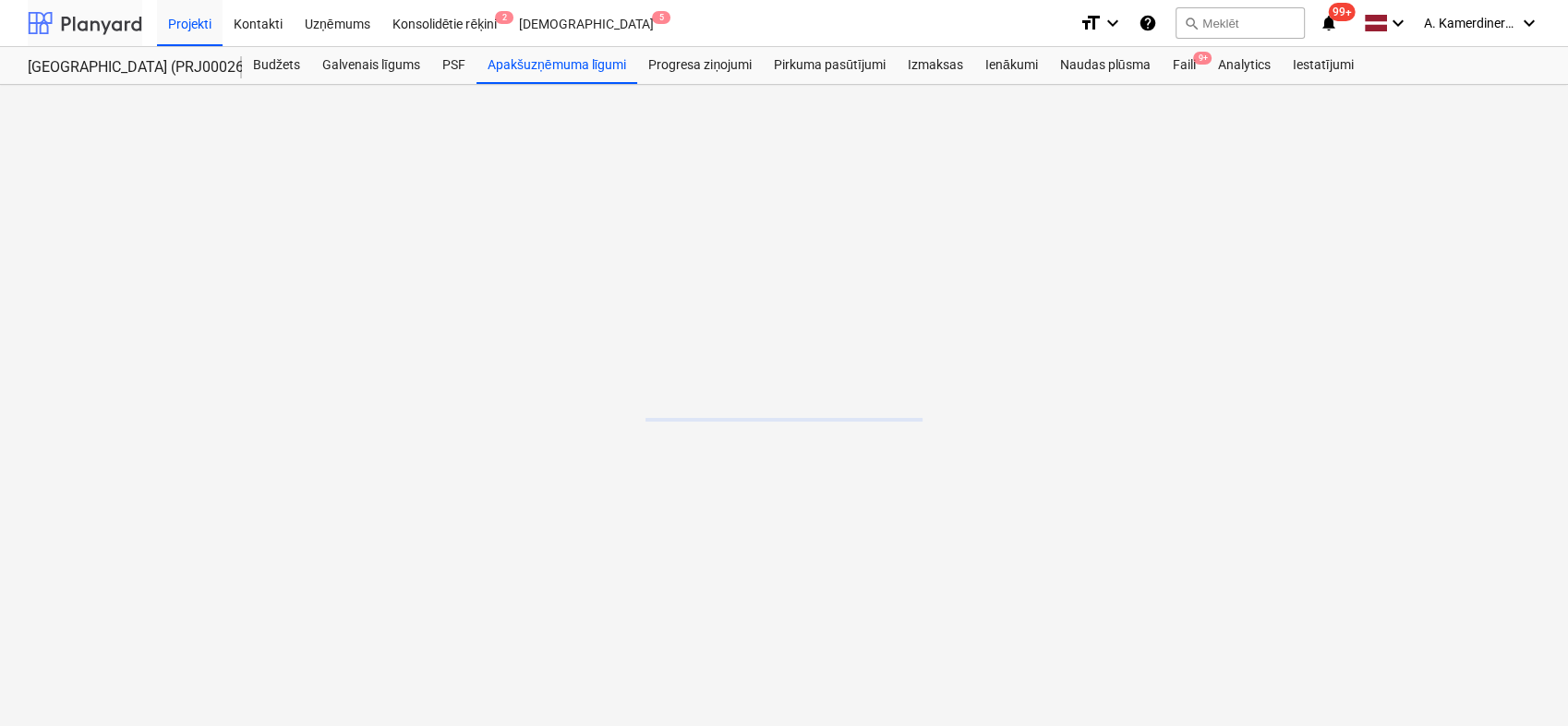
click at [89, 27] on div at bounding box center [85, 23] width 114 height 47
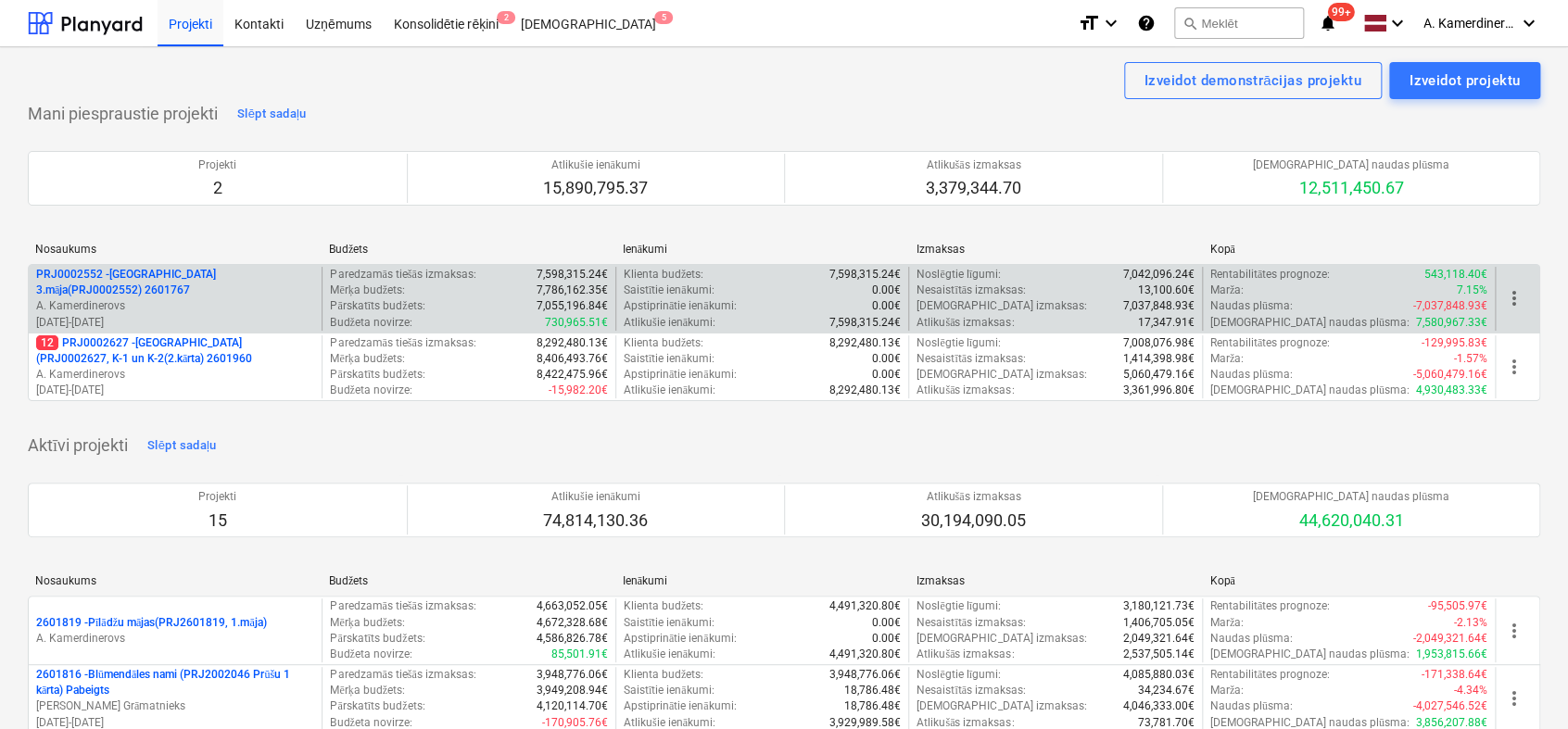
click at [114, 290] on p "PRJ0002552 - [GEOGRAPHIC_DATA] 3.māja(PRJ0002552) 2601767" at bounding box center [175, 282] width 278 height 31
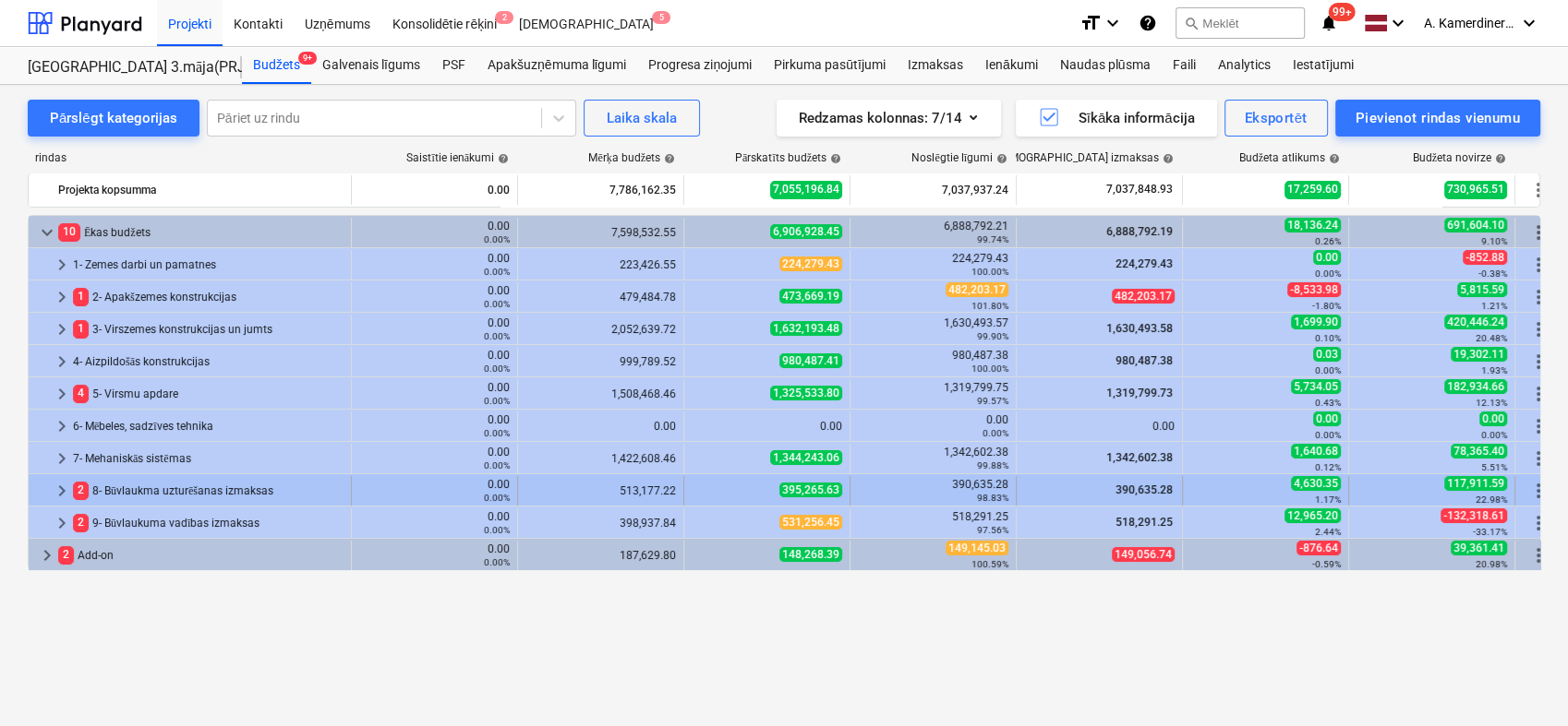
click at [112, 495] on div "2 8- Būvlaukma uzturēšanas izmaksas" at bounding box center [208, 490] width 271 height 29
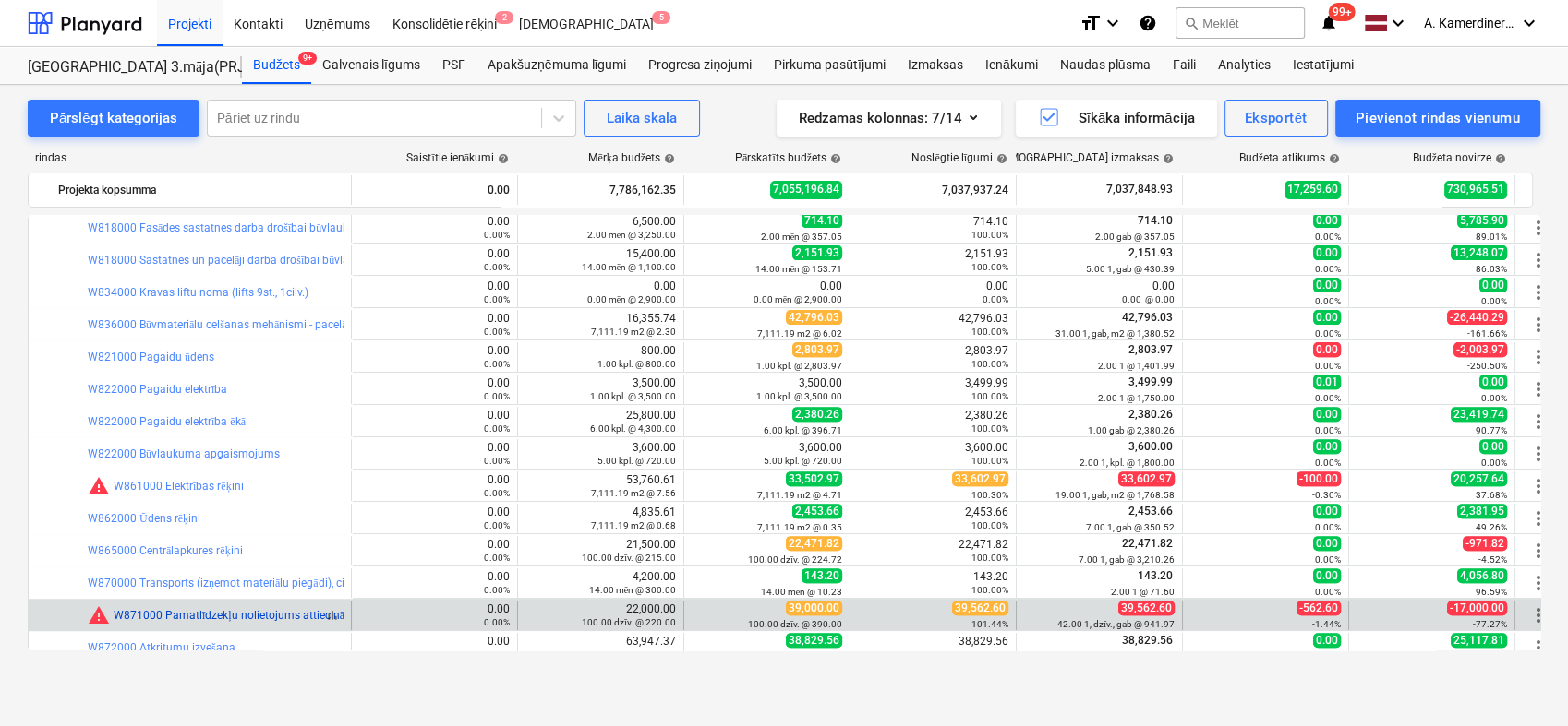
scroll to position [850, 0]
